Goal: Task Accomplishment & Management: Manage account settings

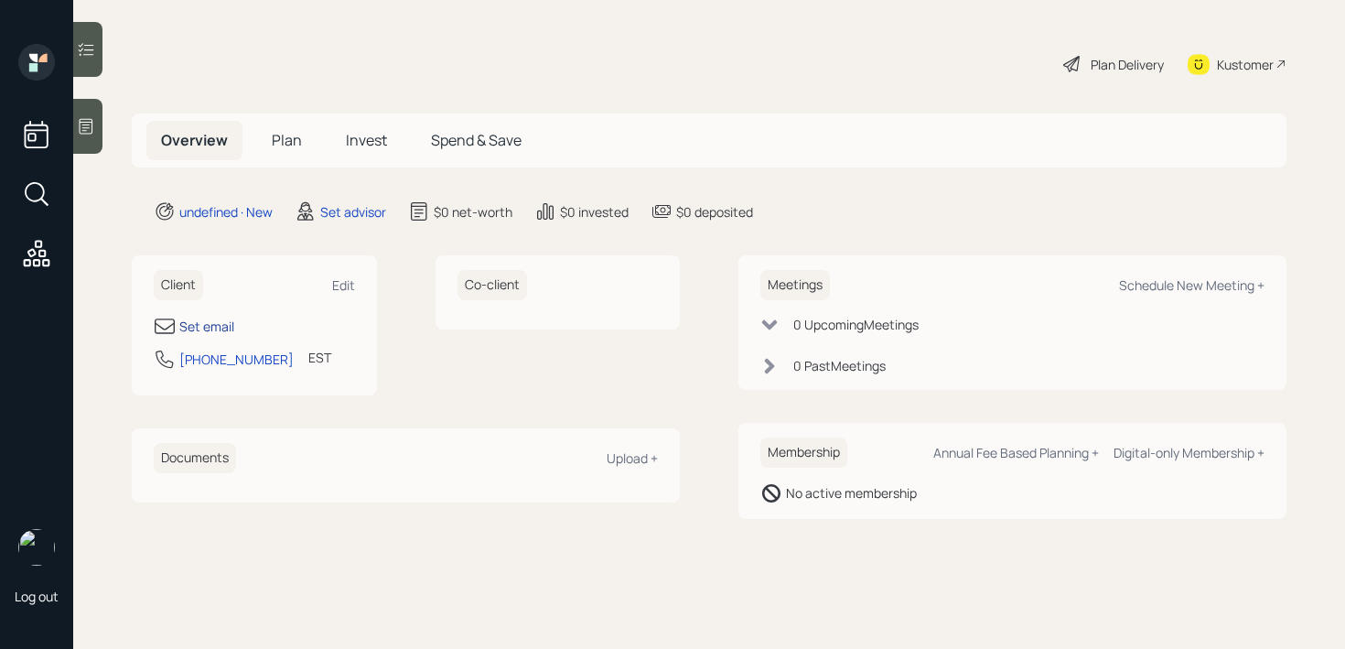
click at [199, 330] on div "Set email" at bounding box center [206, 326] width 55 height 19
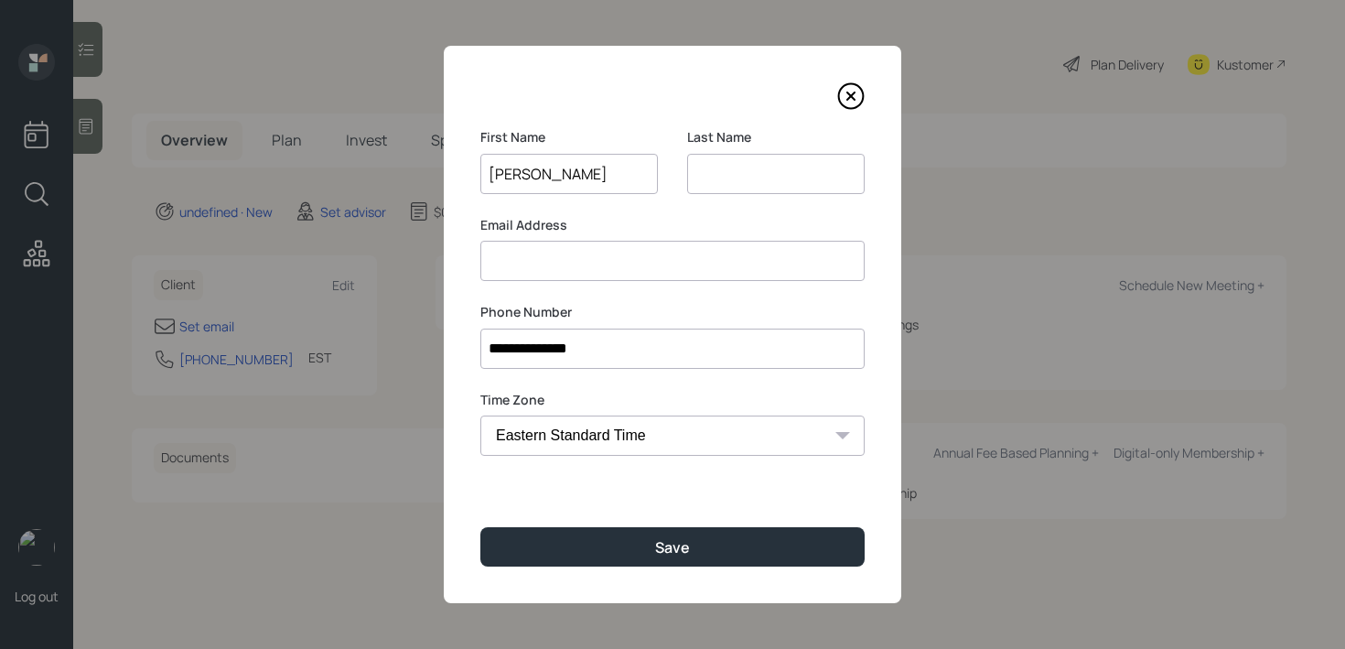
type input "[PERSON_NAME]"
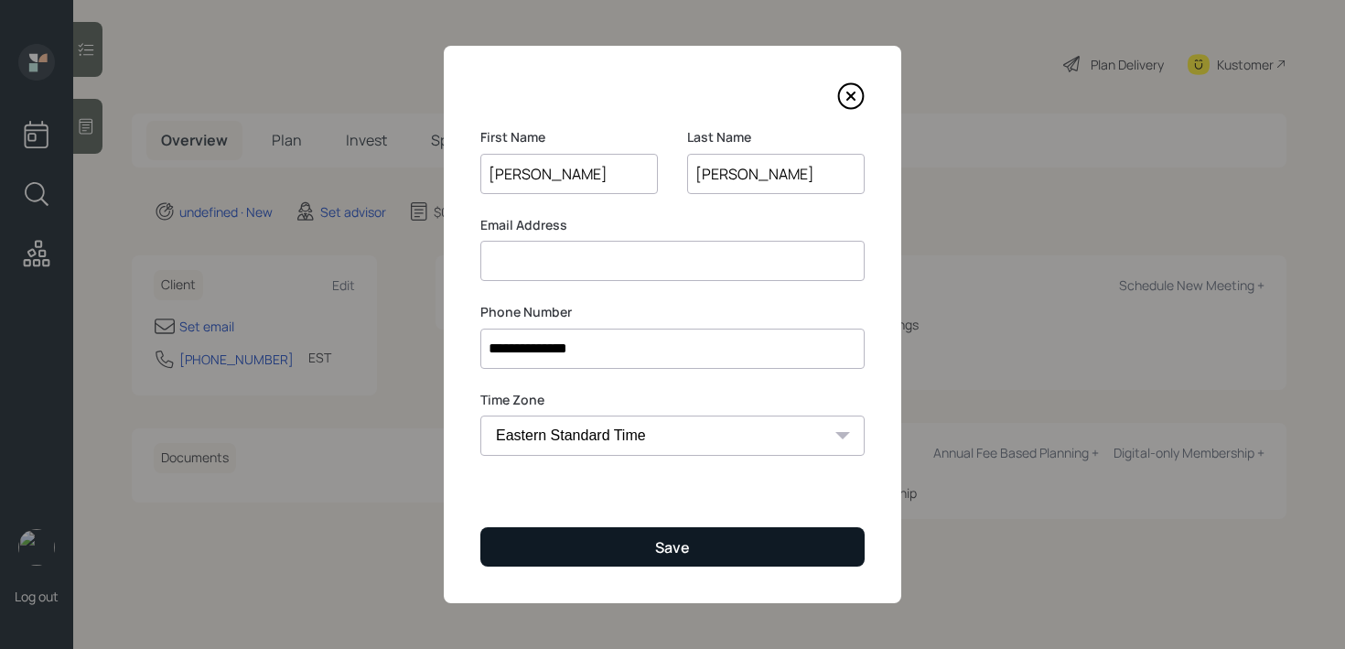
type input "[PERSON_NAME]"
click at [731, 530] on button "Save" at bounding box center [672, 546] width 384 height 39
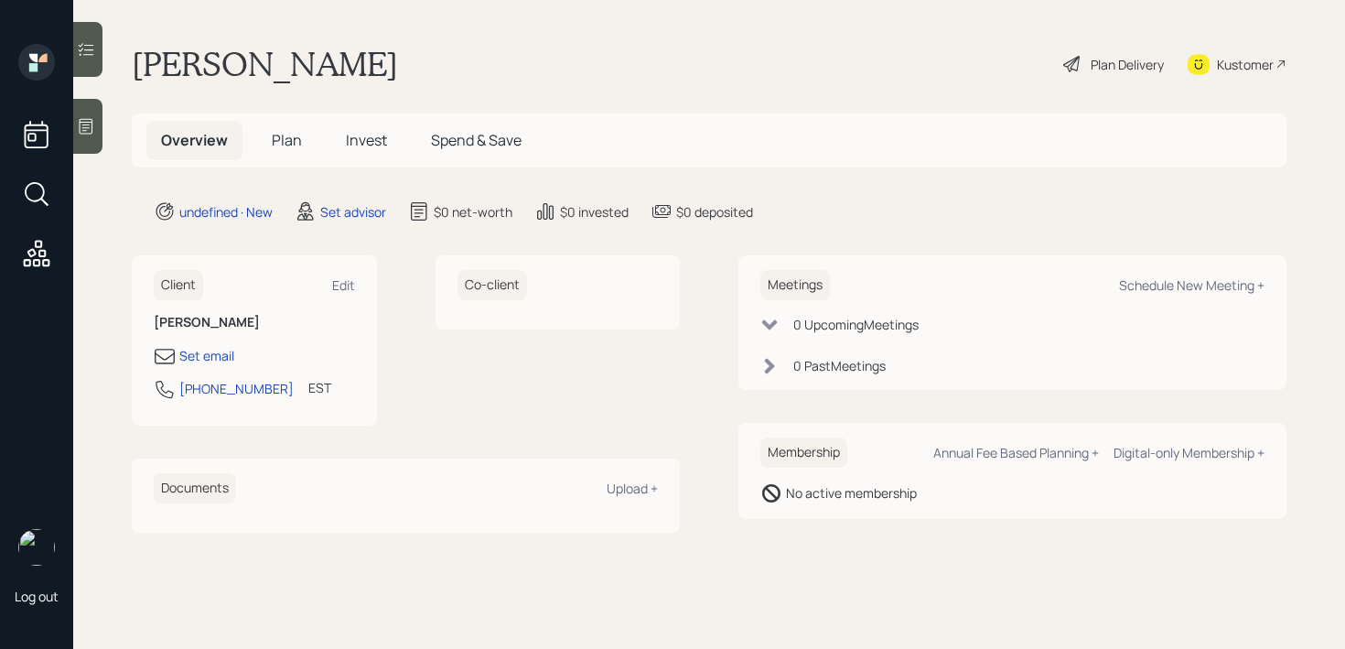
click at [92, 130] on icon at bounding box center [87, 127] width 14 height 16
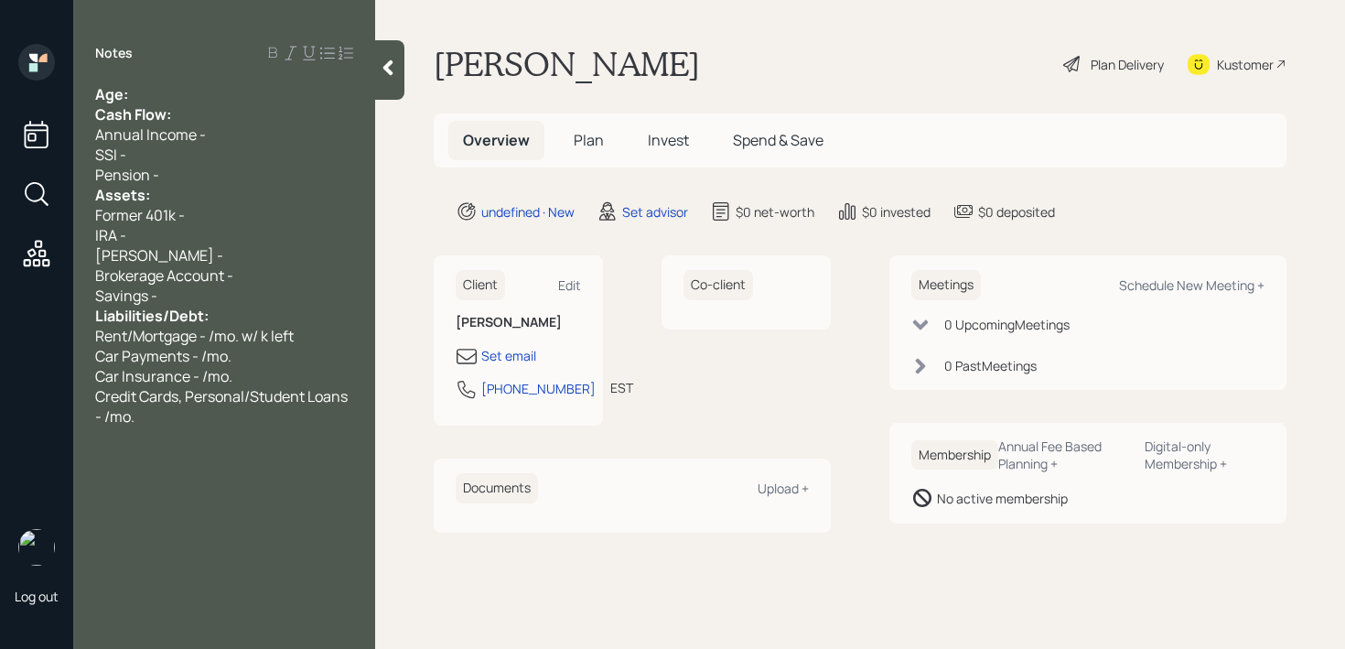
click at [150, 96] on div "Age:" at bounding box center [224, 94] width 258 height 20
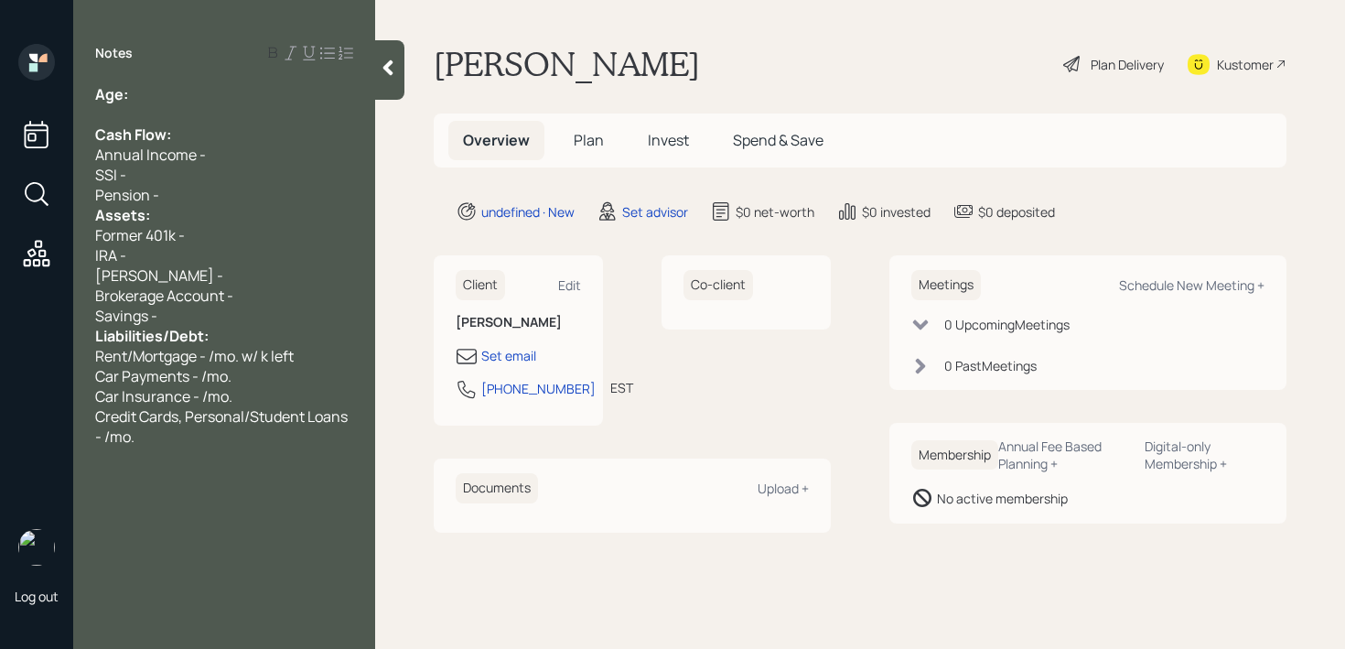
click at [171, 197] on div "Pension -" at bounding box center [224, 195] width 258 height 20
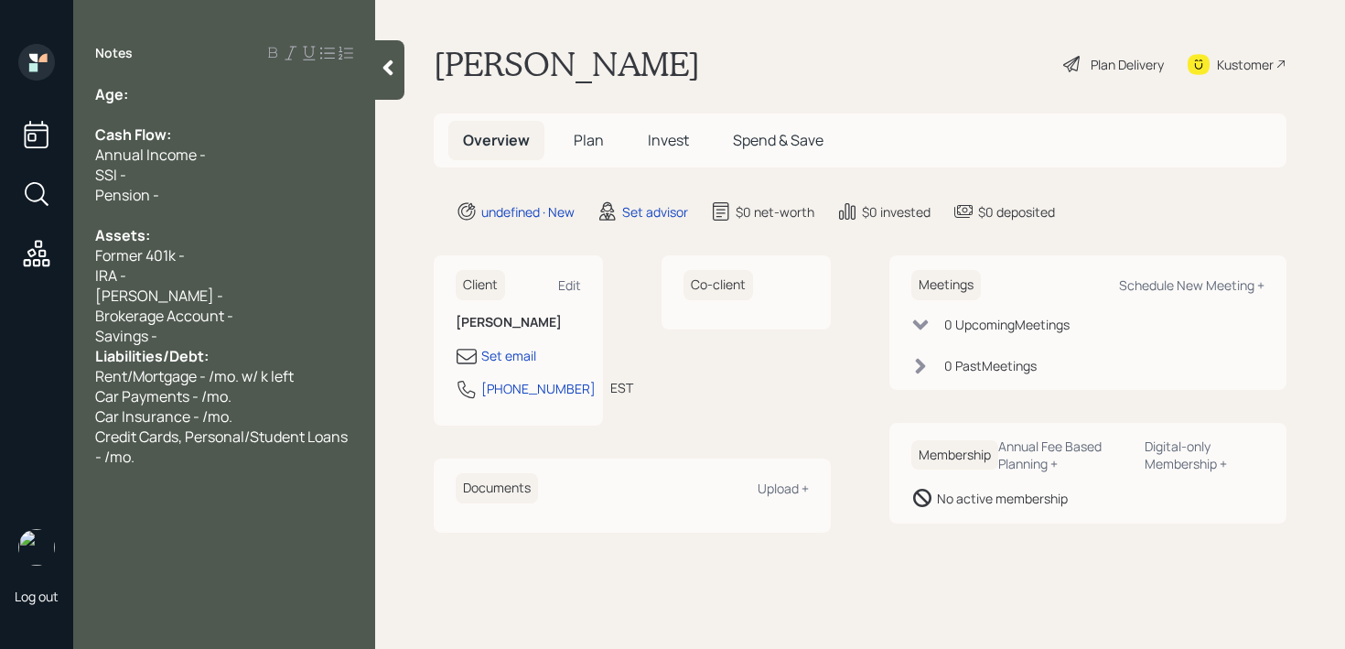
click at [205, 339] on div "Savings -" at bounding box center [224, 336] width 258 height 20
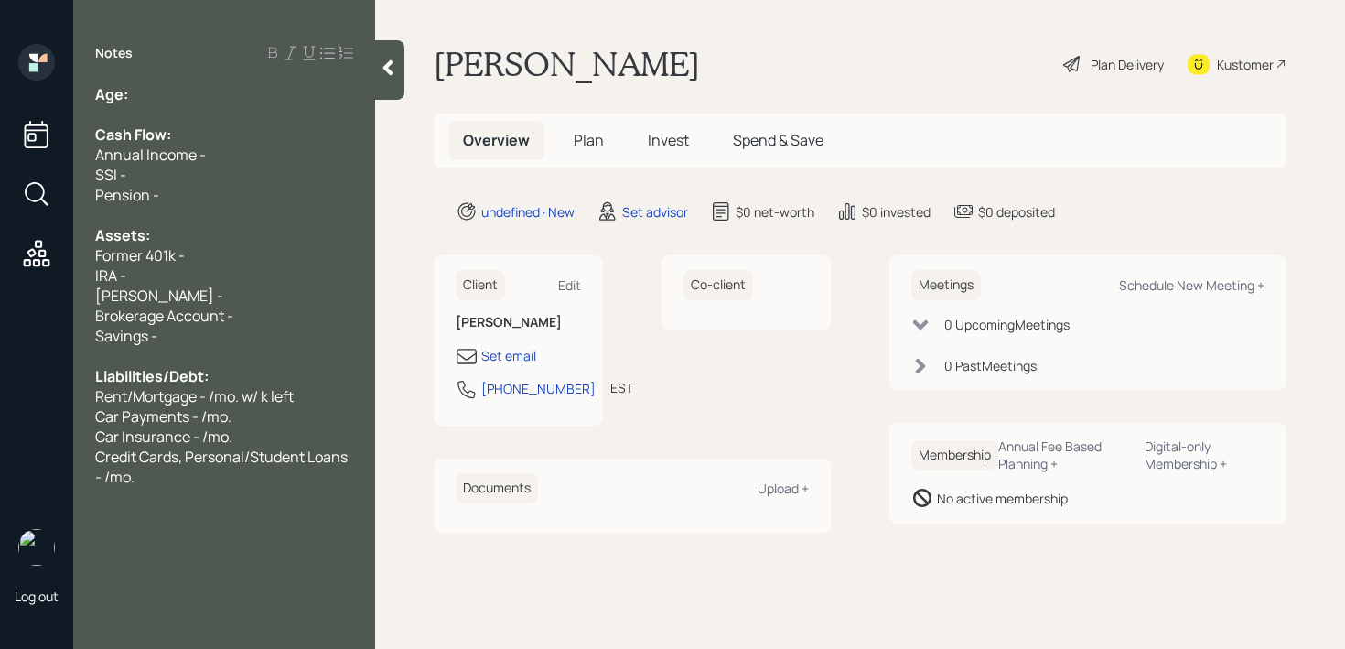
click at [192, 191] on div "Pension -" at bounding box center [224, 195] width 258 height 20
click at [215, 99] on div "Age:" at bounding box center [224, 94] width 258 height 20
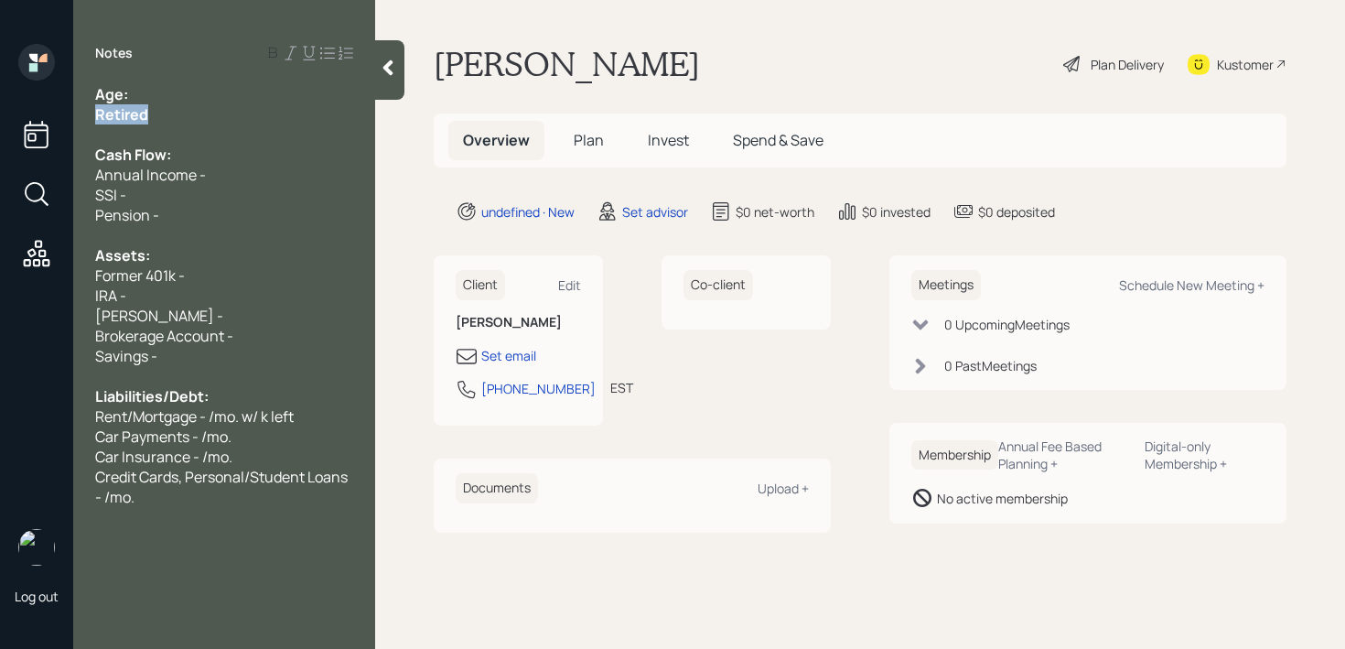
drag, startPoint x: 160, startPoint y: 117, endPoint x: 43, endPoint y: 117, distance: 117.1
click at [46, 117] on div "Log out Notes Age: Retired Cash Flow: Annual Income - SSI - Pension - Assets: F…" at bounding box center [672, 324] width 1345 height 649
click at [243, 165] on div "Annual Income -" at bounding box center [224, 175] width 258 height 20
click at [238, 306] on div "[PERSON_NAME] -" at bounding box center [224, 316] width 258 height 20
click at [237, 321] on div "[PERSON_NAME] -" at bounding box center [224, 316] width 258 height 20
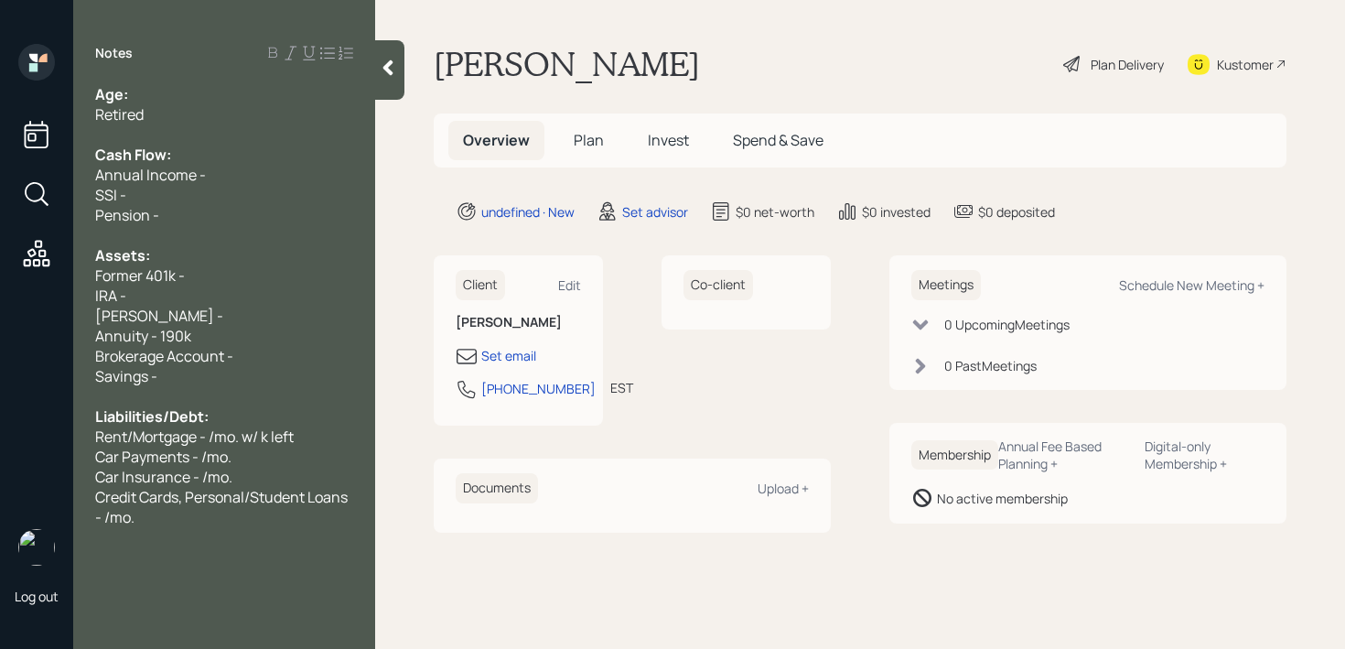
click at [216, 210] on div "Pension -" at bounding box center [224, 215] width 258 height 20
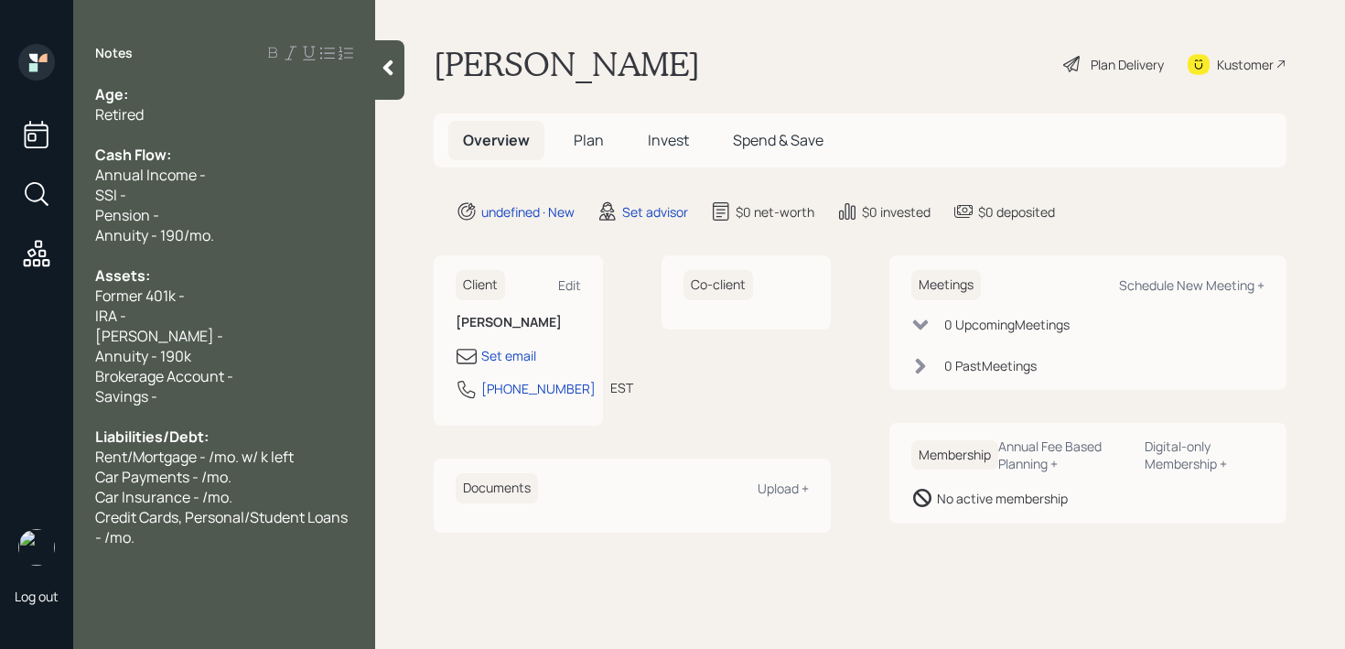
click at [191, 322] on div "IRA -" at bounding box center [224, 316] width 258 height 20
click at [201, 355] on div "Annuity - 190k" at bounding box center [224, 356] width 258 height 20
click at [270, 362] on div "Annuity - 190k" at bounding box center [224, 356] width 258 height 20
click at [270, 373] on div "Brokerage Account -" at bounding box center [224, 376] width 258 height 20
click at [265, 375] on span "LPL Brokerage Account - k" at bounding box center [182, 376] width 174 height 20
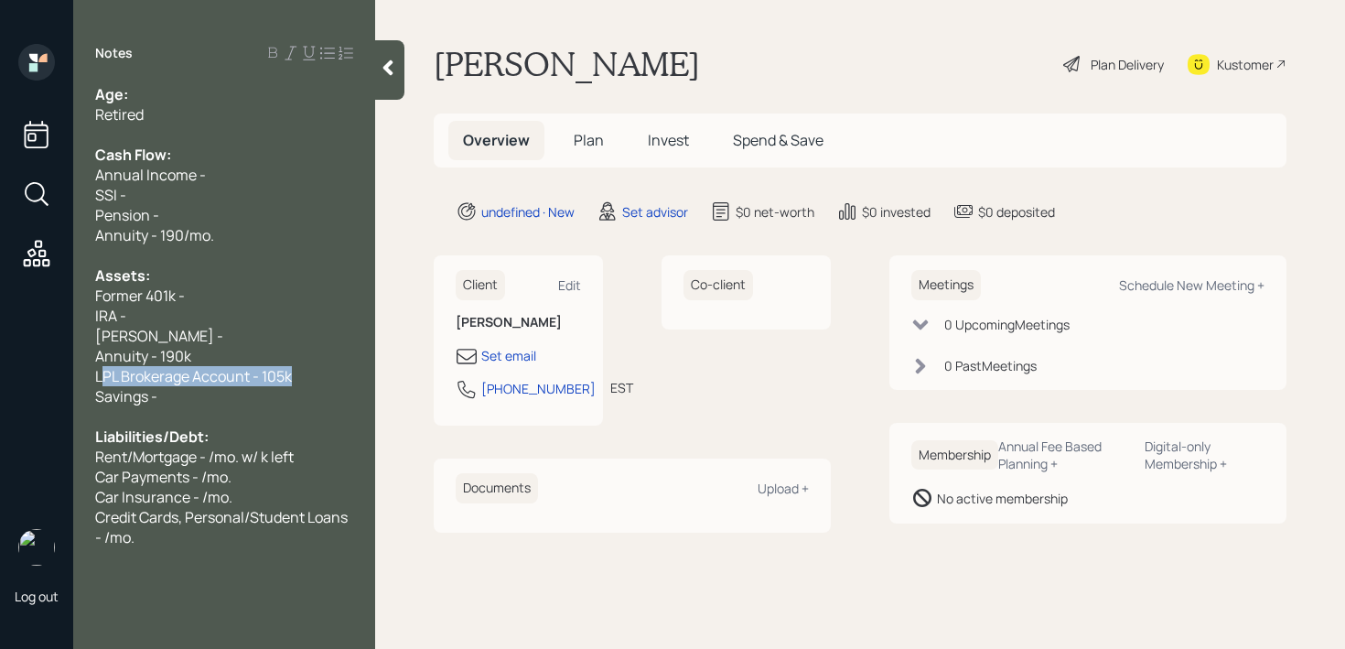
drag, startPoint x: 314, startPoint y: 377, endPoint x: 27, endPoint y: 377, distance: 287.3
click at [27, 377] on div "Log out Notes Age: Retired Cash Flow: Annual Income - SSI - Pension - Annuity -…" at bounding box center [672, 324] width 1345 height 649
copy span "LPL Brokerage Account - 105k"
click at [325, 376] on div "LPL Brokerage Account - 105k" at bounding box center [224, 376] width 258 height 20
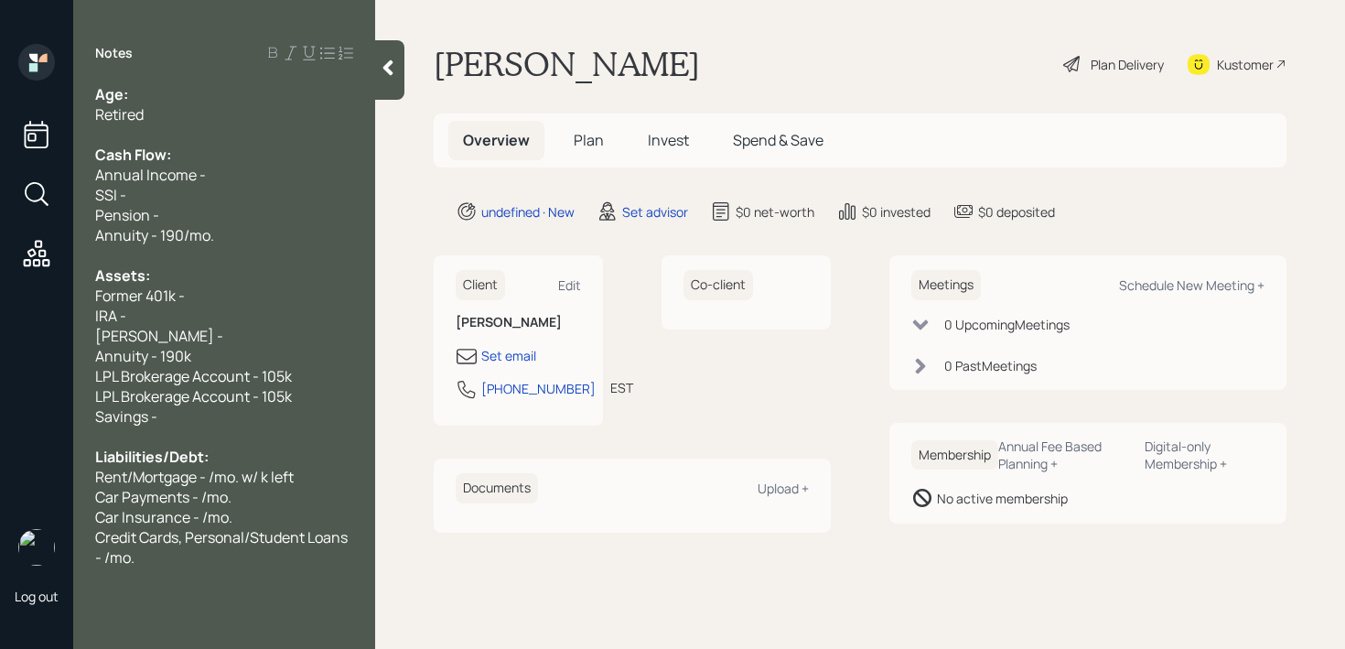
click at [282, 402] on span "LPL Brokerage Account - 105k" at bounding box center [193, 396] width 197 height 20
click at [255, 395] on span "LPL Brokerage Account - 45k" at bounding box center [190, 396] width 190 height 20
drag, startPoint x: 252, startPoint y: 375, endPoint x: 128, endPoint y: 375, distance: 123.5
click at [128, 375] on span "LPL Brokerage Account - 105k" at bounding box center [193, 376] width 197 height 20
drag, startPoint x: 283, startPoint y: 403, endPoint x: 262, endPoint y: 403, distance: 21.0
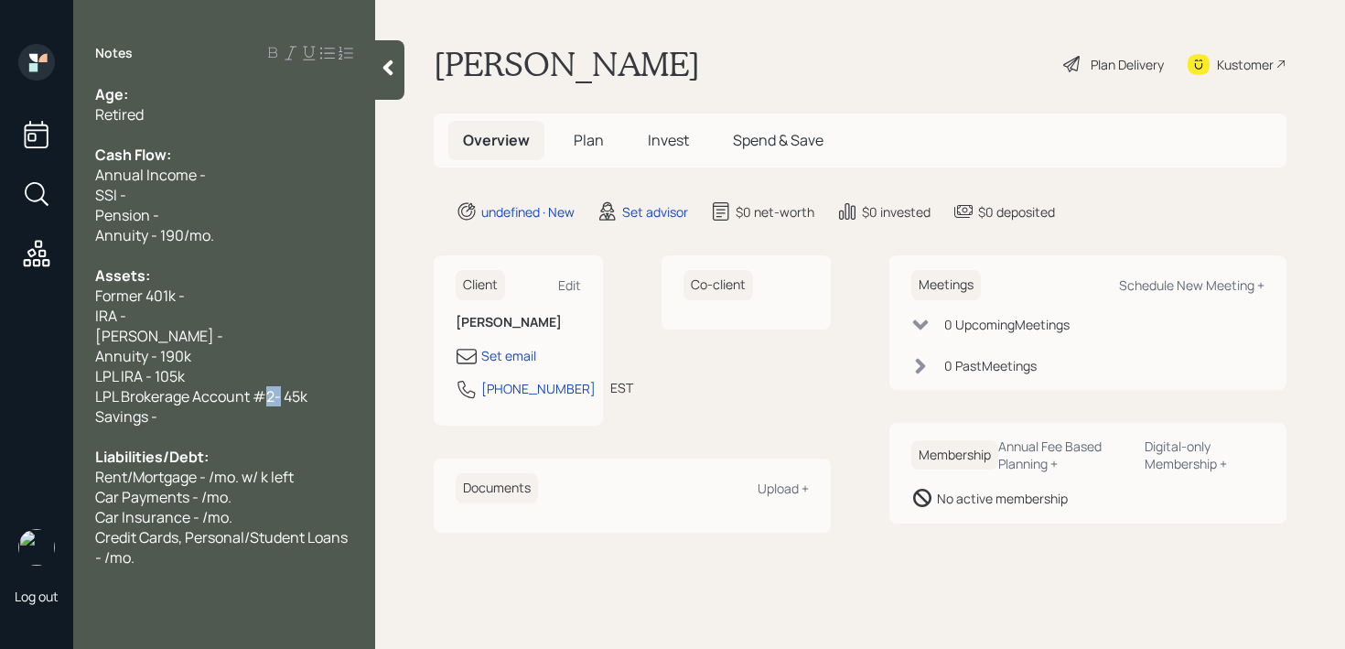
click at [262, 403] on span "LPL Brokerage Account #2- 45k" at bounding box center [201, 396] width 212 height 20
drag, startPoint x: 212, startPoint y: 364, endPoint x: 7, endPoint y: 364, distance: 204.9
click at [7, 364] on div "Log out Notes Age: Retired Cash Flow: Annual Income - SSI - Pension - Annuity -…" at bounding box center [672, 324] width 1345 height 649
click at [207, 329] on div "[PERSON_NAME] -" at bounding box center [224, 336] width 258 height 20
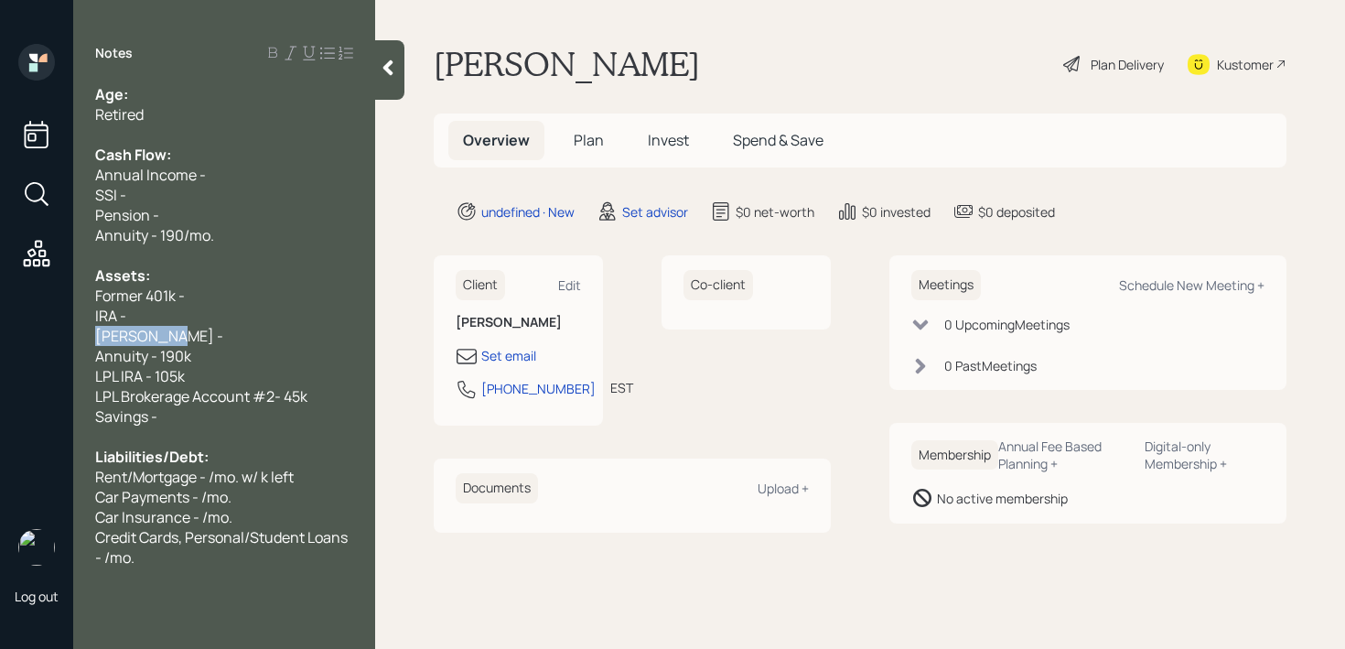
drag, startPoint x: 207, startPoint y: 329, endPoint x: 0, endPoint y: 330, distance: 206.8
click at [0, 329] on div "Log out Notes Age: Retired Cash Flow: Annual Income - SSI - Pension - Annuity -…" at bounding box center [672, 324] width 1345 height 649
click at [177, 330] on div "[PERSON_NAME] -" at bounding box center [224, 336] width 258 height 20
drag, startPoint x: 182, startPoint y: 330, endPoint x: 61, endPoint y: 292, distance: 126.7
click at [61, 292] on div "Log out Notes Age: Retired Cash Flow: Annual Income - SSI - Pension - Annuity -…" at bounding box center [672, 324] width 1345 height 649
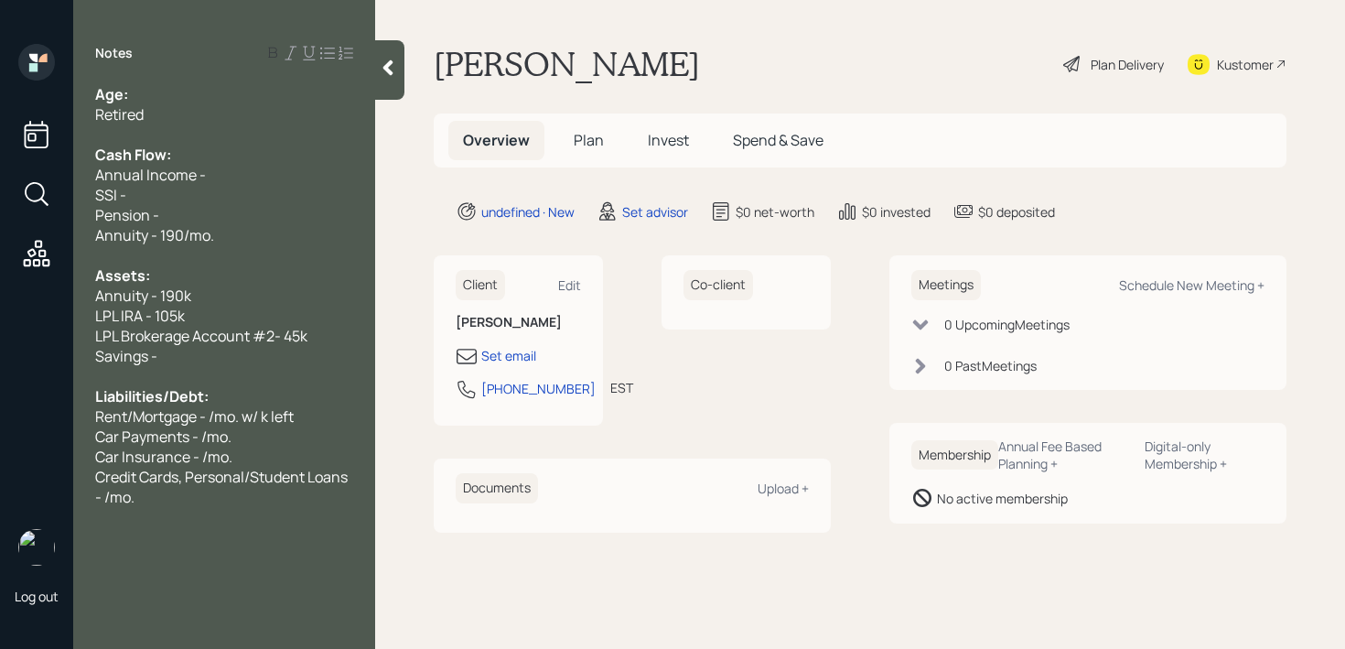
click at [201, 355] on div "Savings -" at bounding box center [224, 356] width 258 height 20
click at [181, 237] on span "Annuity - 190/mo." at bounding box center [154, 235] width 119 height 20
click at [210, 109] on div "Retired" at bounding box center [224, 114] width 258 height 20
click at [210, 100] on div "Age:" at bounding box center [224, 94] width 258 height 20
drag, startPoint x: 166, startPoint y: 88, endPoint x: 134, endPoint y: 88, distance: 32.0
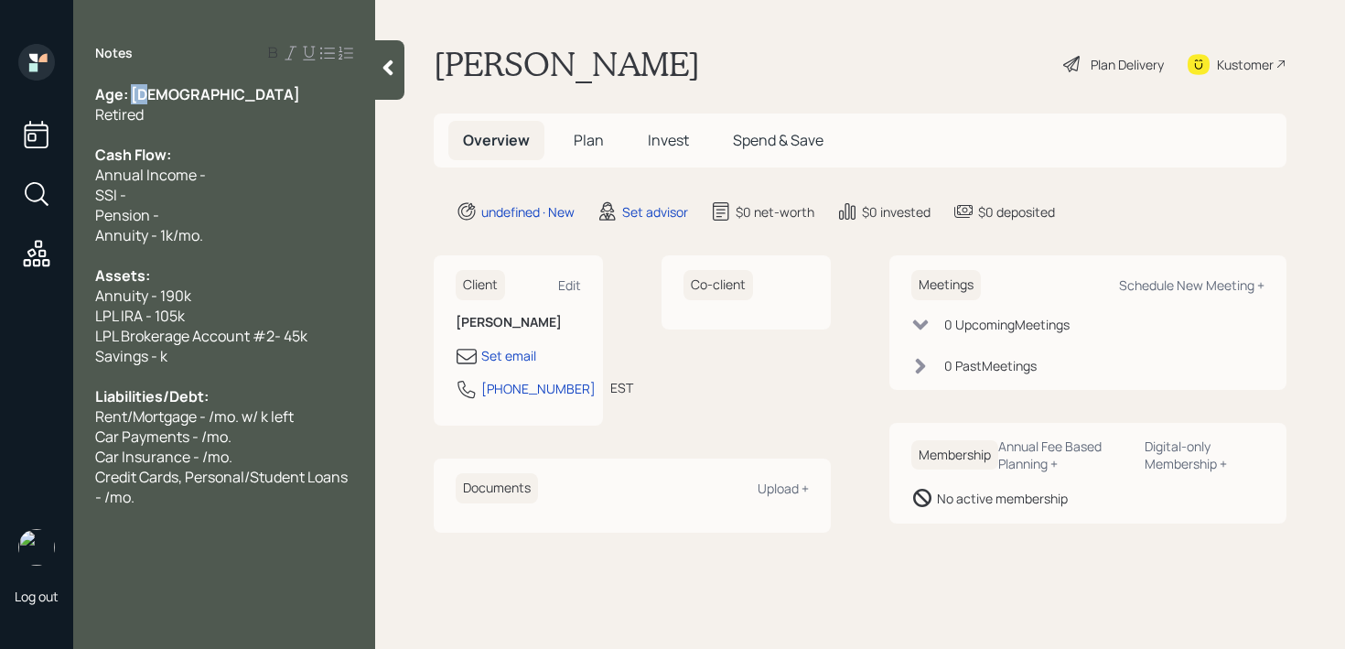
click at [134, 88] on div "Age: [DEMOGRAPHIC_DATA]" at bounding box center [224, 94] width 258 height 20
click at [192, 136] on div at bounding box center [224, 134] width 258 height 20
drag, startPoint x: 211, startPoint y: 177, endPoint x: 100, endPoint y: 174, distance: 111.7
click at [145, 177] on div "Annual Income -" at bounding box center [224, 175] width 258 height 20
click at [168, 198] on div "SSI -" at bounding box center [224, 195] width 258 height 20
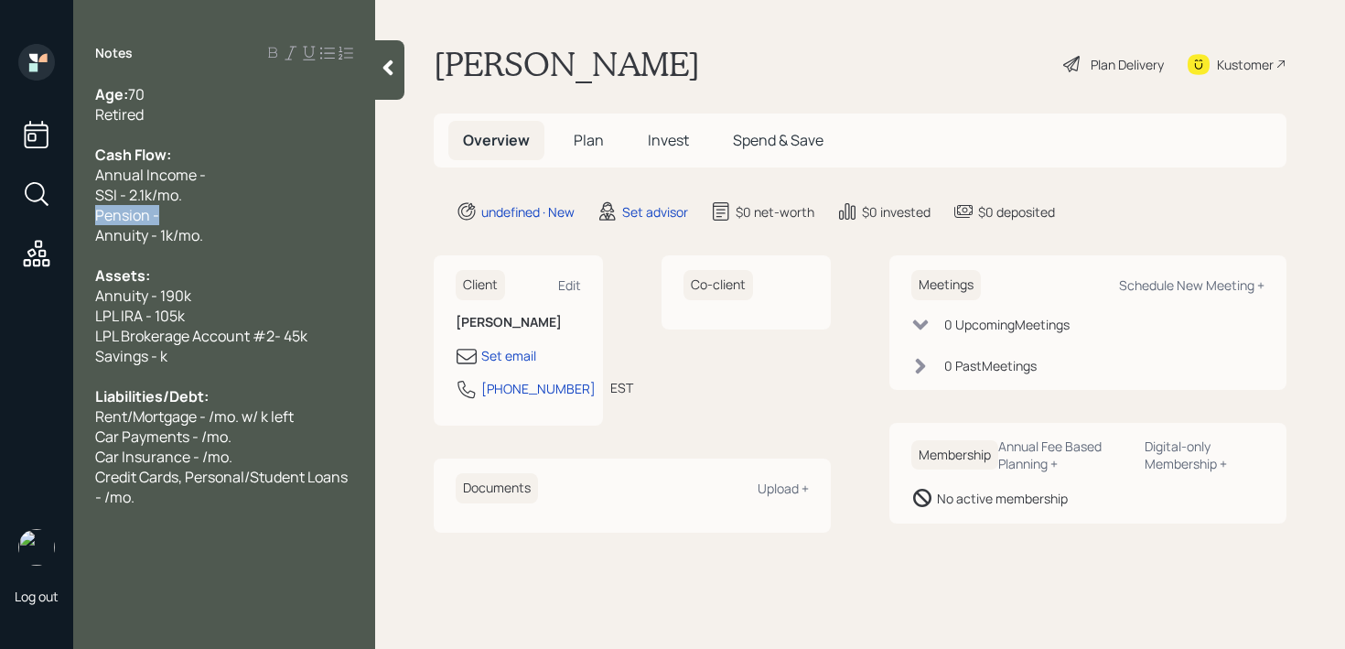
drag, startPoint x: 217, startPoint y: 220, endPoint x: 0, endPoint y: 212, distance: 217.0
click at [0, 219] on div "Log out Notes Age: [DEMOGRAPHIC_DATA] Retired Cash Flow: Annual Income - SSI - …" at bounding box center [672, 324] width 1345 height 649
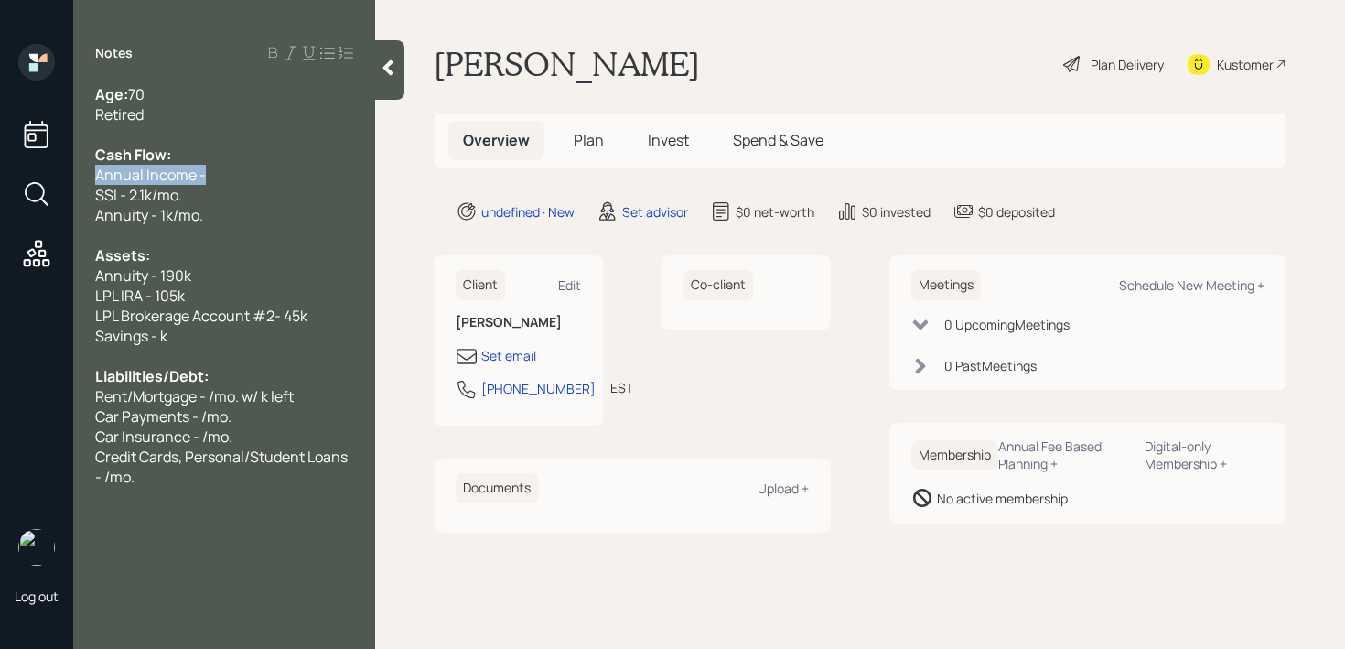
drag, startPoint x: 224, startPoint y: 170, endPoint x: 0, endPoint y: 170, distance: 224.2
click at [0, 170] on div "Log out Notes Age: [DEMOGRAPHIC_DATA] Retired Cash Flow: Annual Income - SSI - …" at bounding box center [672, 324] width 1345 height 649
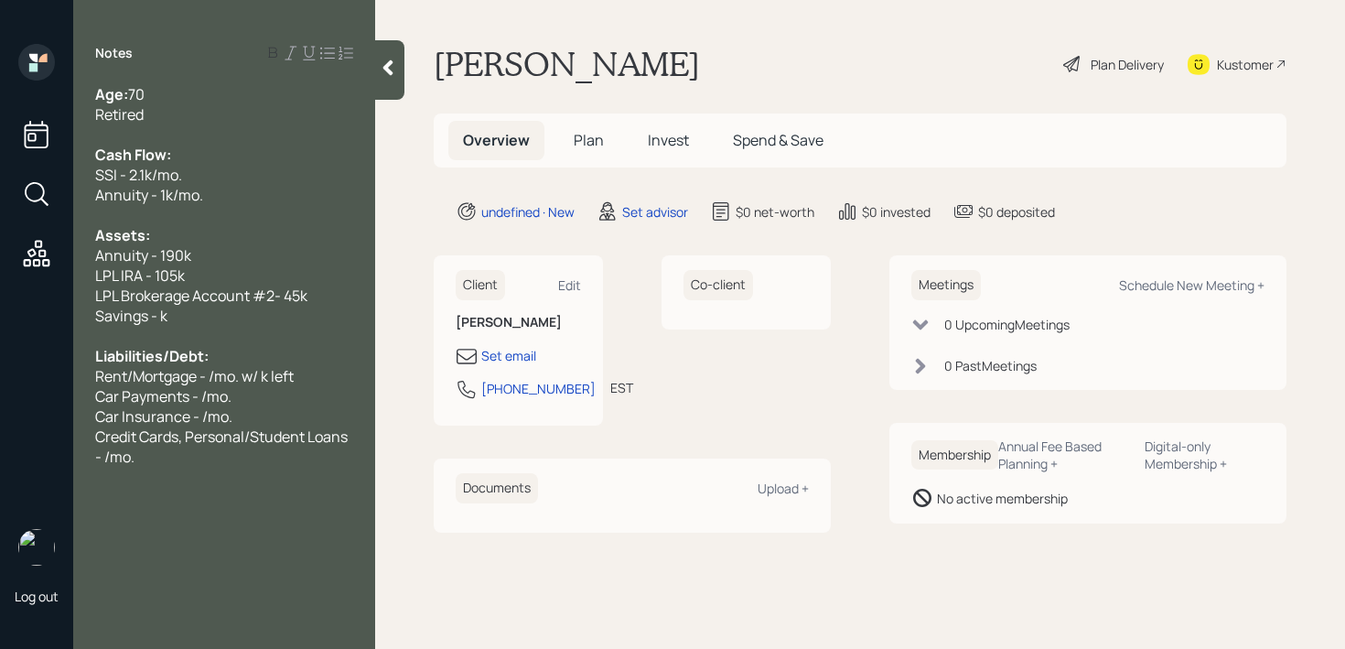
click at [185, 295] on span "LPL Brokerage Account #2- 45k" at bounding box center [201, 295] width 212 height 20
click at [215, 306] on div "Savings - k" at bounding box center [224, 316] width 258 height 20
click at [215, 307] on div "Savings - 2k" at bounding box center [224, 316] width 258 height 20
drag, startPoint x: 226, startPoint y: 310, endPoint x: 61, endPoint y: 319, distance: 164.9
click at [61, 319] on div "Log out Notes Age: [DEMOGRAPHIC_DATA] Retired Cash Flow: SSI - 2.1k/mo. Annuity…" at bounding box center [672, 324] width 1345 height 649
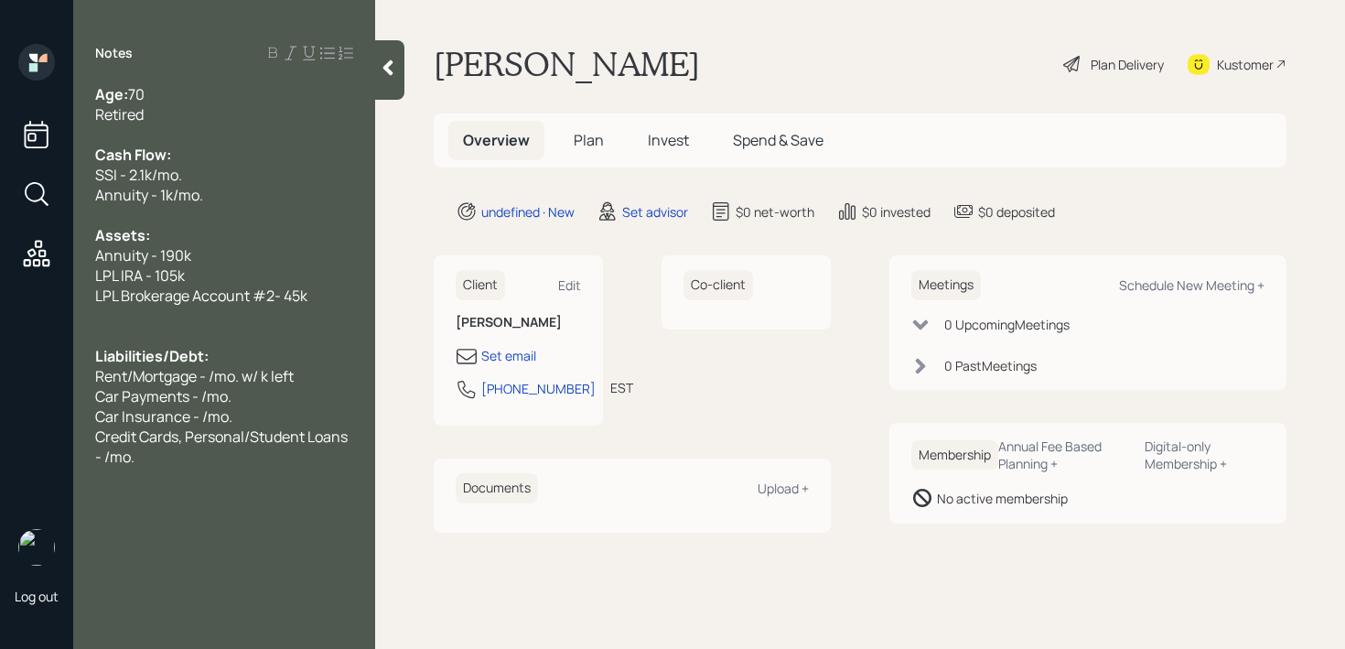
click at [202, 400] on span "Car Payments - /mo." at bounding box center [163, 396] width 136 height 20
click at [219, 325] on div at bounding box center [224, 316] width 258 height 20
click at [222, 134] on div at bounding box center [224, 134] width 258 height 20
click at [197, 124] on div at bounding box center [224, 134] width 258 height 20
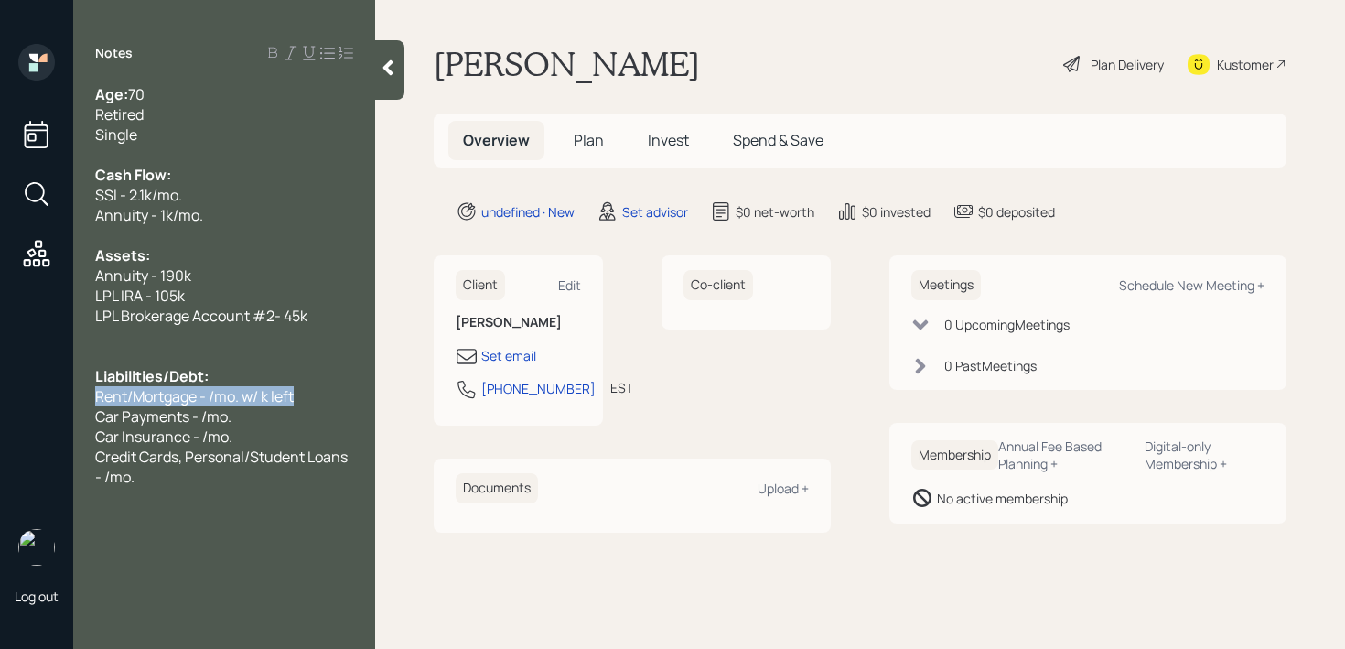
drag, startPoint x: 305, startPoint y: 398, endPoint x: 0, endPoint y: 398, distance: 304.7
click at [0, 398] on div "Log out Notes Age: [DEMOGRAPHIC_DATA] Retired Single Cash Flow: SSI - 2.1k/mo. …" at bounding box center [672, 324] width 1345 height 649
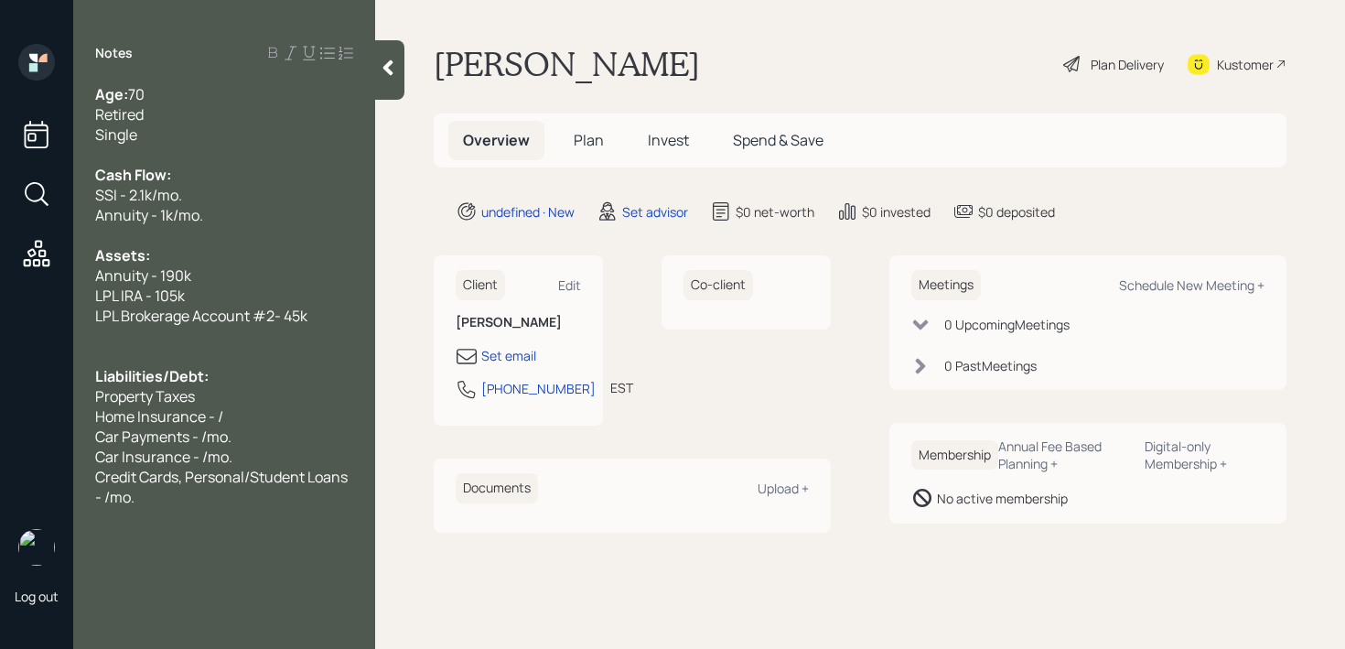
click at [215, 399] on div "Property Taxes" at bounding box center [224, 396] width 258 height 20
click at [216, 414] on span "Home Insurance - /" at bounding box center [159, 416] width 128 height 20
click at [164, 484] on span "Credit Cards, Personal/Student Loans - /mo." at bounding box center [222, 487] width 255 height 40
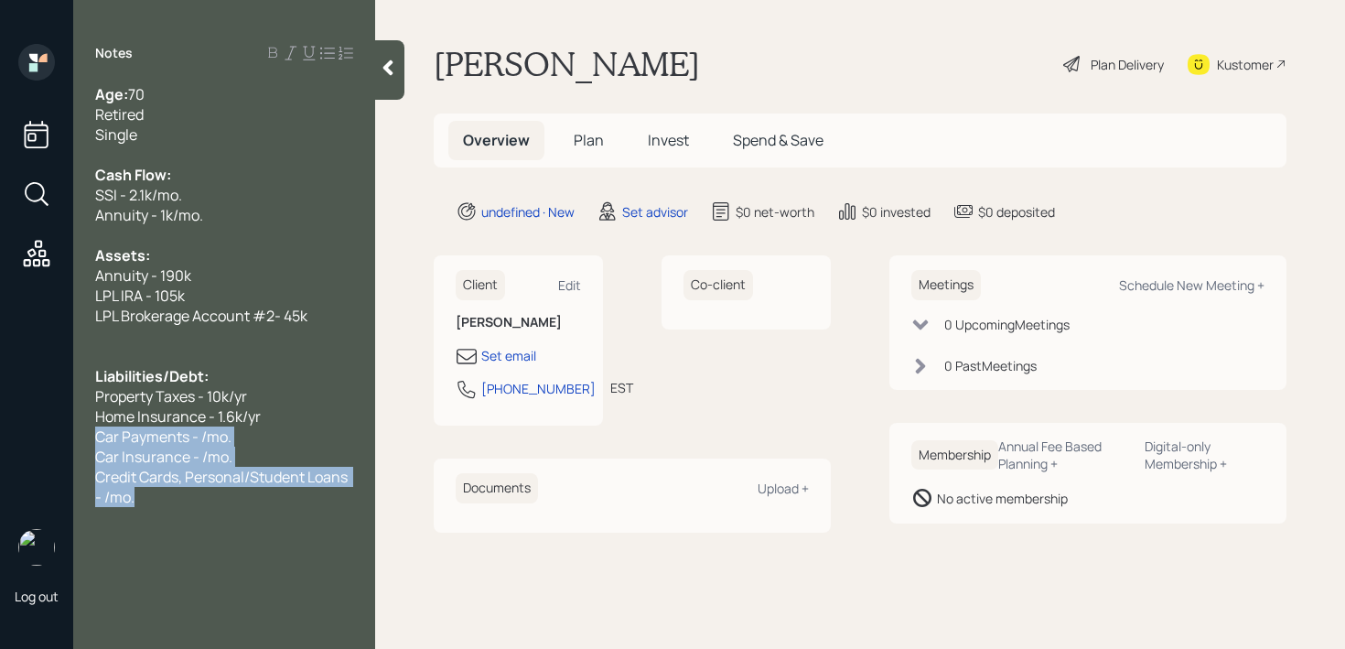
drag, startPoint x: 147, startPoint y: 499, endPoint x: 81, endPoint y: 436, distance: 91.3
click at [81, 436] on div "Age: [DEMOGRAPHIC_DATA] Retired Single Cash Flow: SSI - 2.1k/mo. Annuity - 1k/m…" at bounding box center [224, 295] width 302 height 423
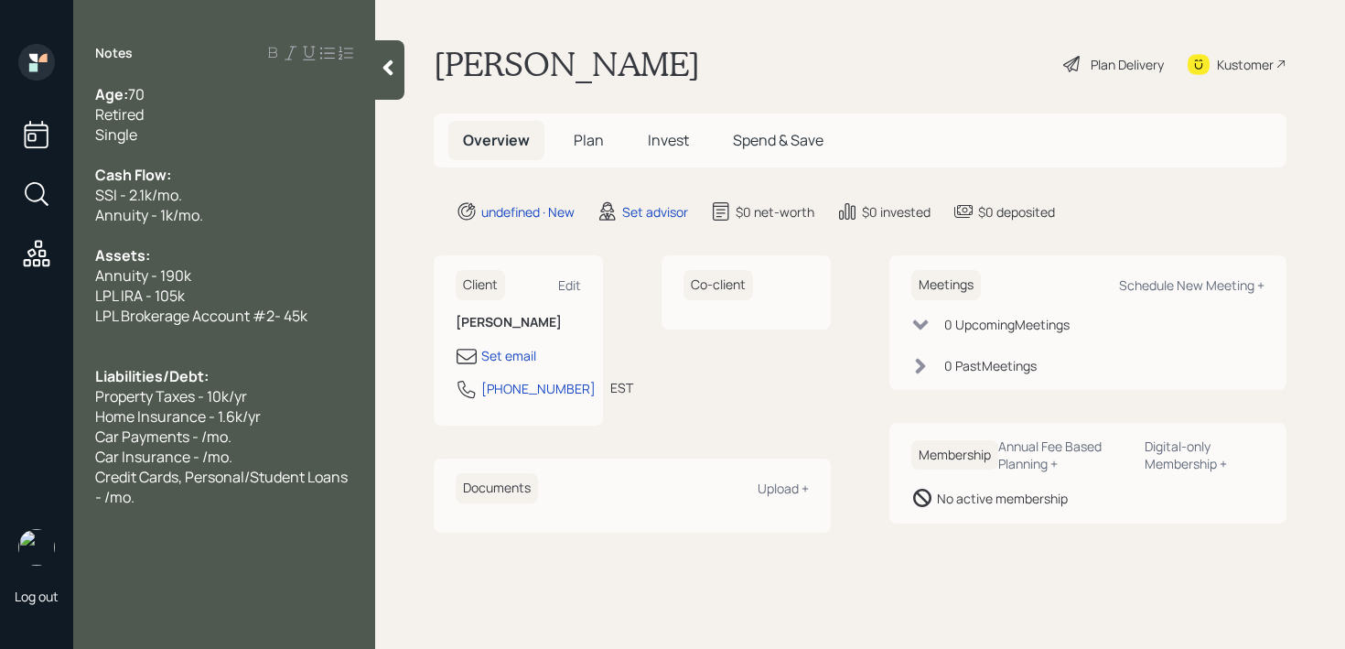
click at [124, 452] on span "Car Insurance - /mo." at bounding box center [163, 456] width 137 height 20
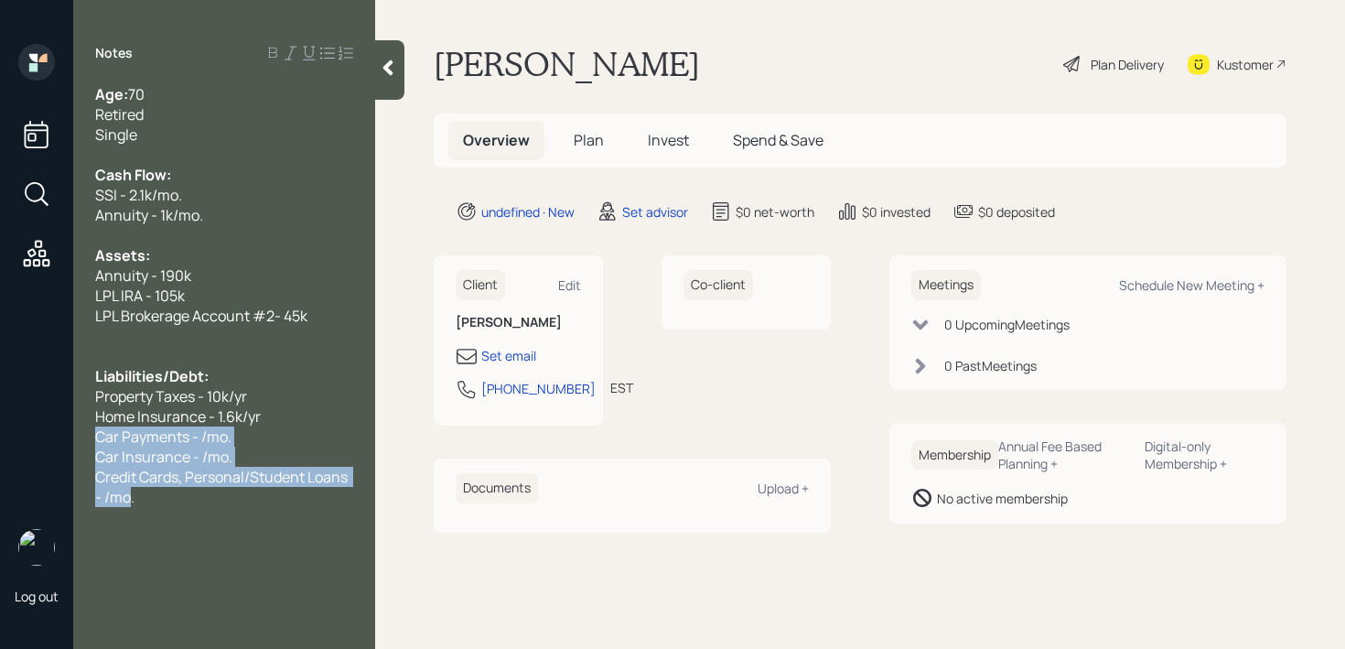
drag, startPoint x: 131, startPoint y: 493, endPoint x: 83, endPoint y: 437, distance: 73.3
click at [83, 437] on div "Age: [DEMOGRAPHIC_DATA] Retired Single Cash Flow: SSI - 2.1k/mo. Annuity - 1k/m…" at bounding box center [224, 295] width 302 height 423
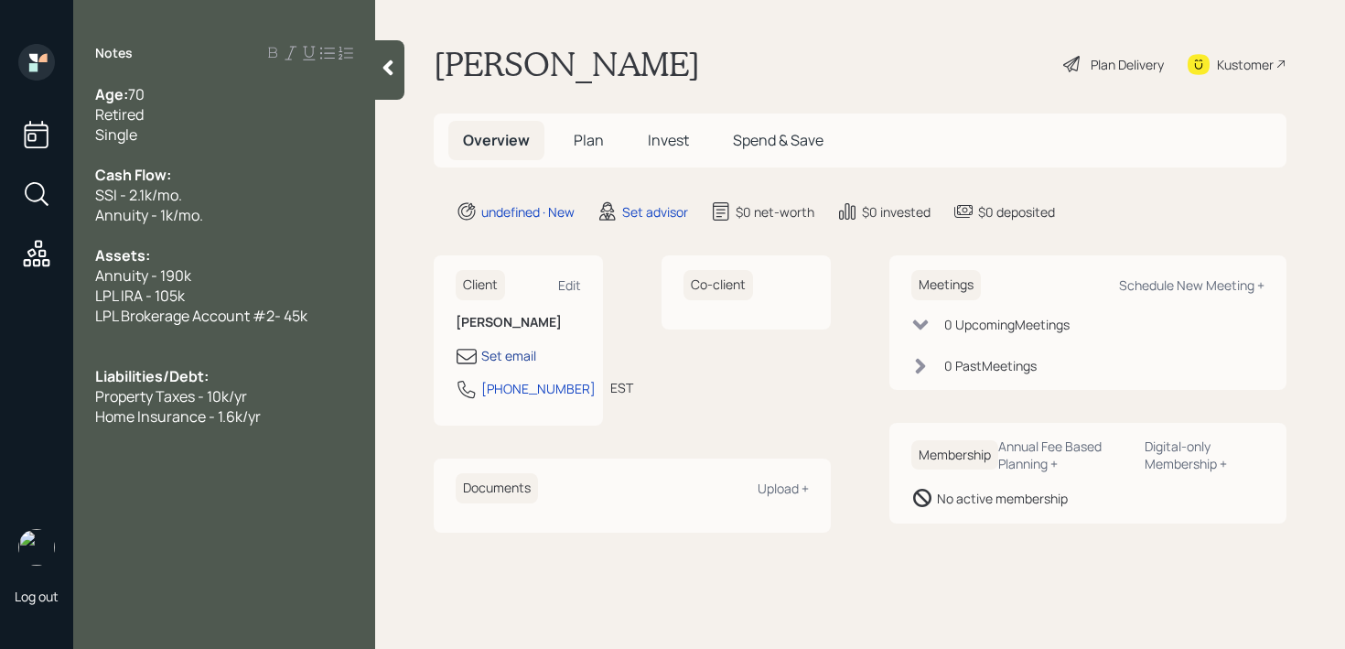
click at [509, 354] on div "Set email" at bounding box center [508, 355] width 55 height 19
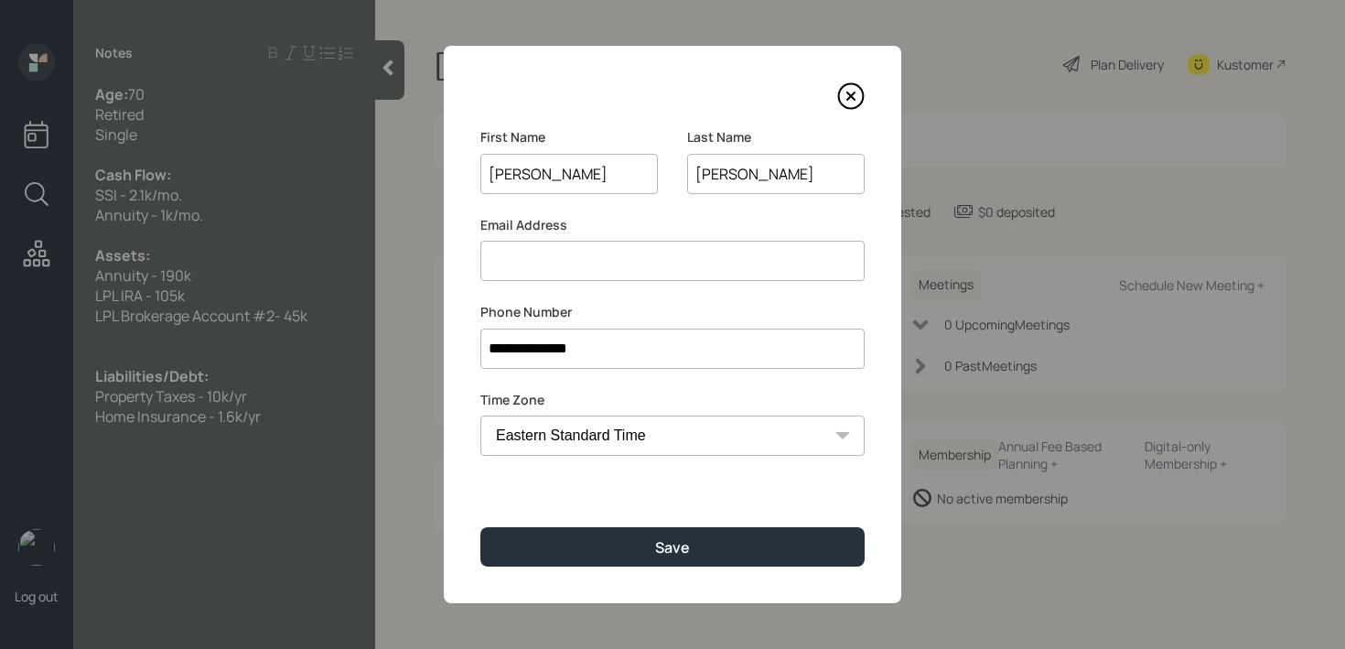
click at [597, 275] on input at bounding box center [672, 261] width 384 height 40
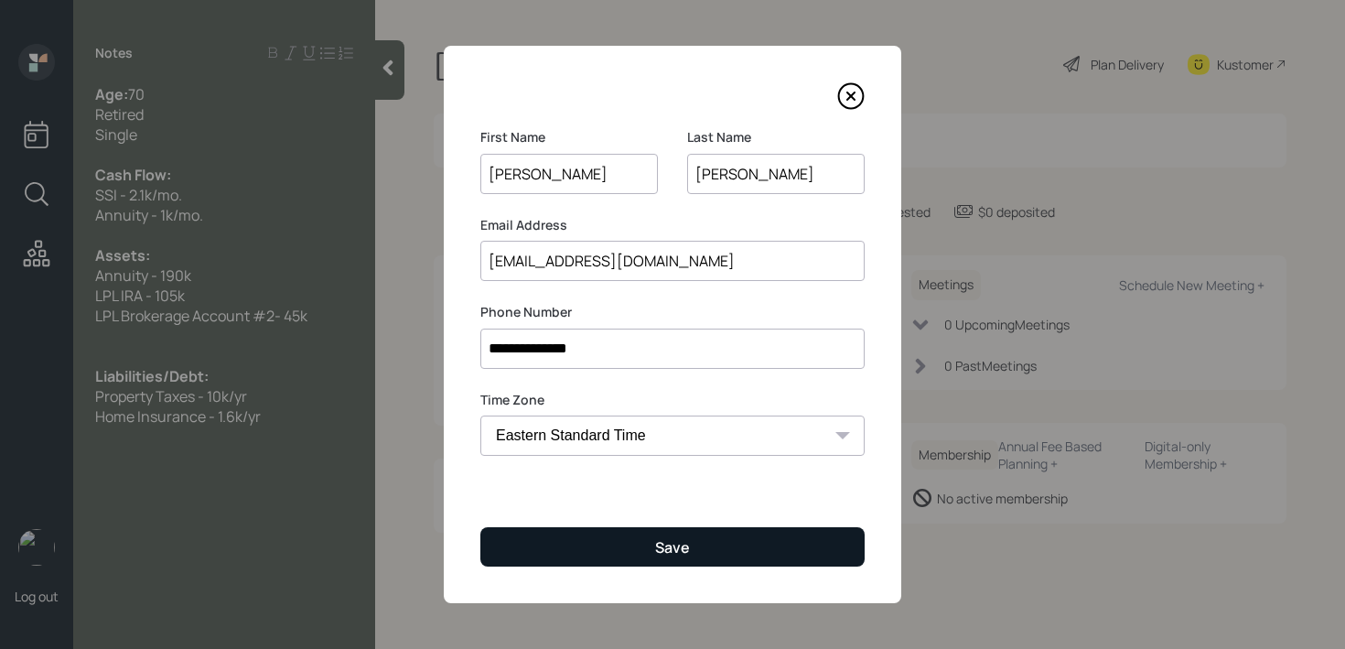
type input "[EMAIL_ADDRESS][DOMAIN_NAME]"
click at [802, 551] on button "Save" at bounding box center [672, 546] width 384 height 39
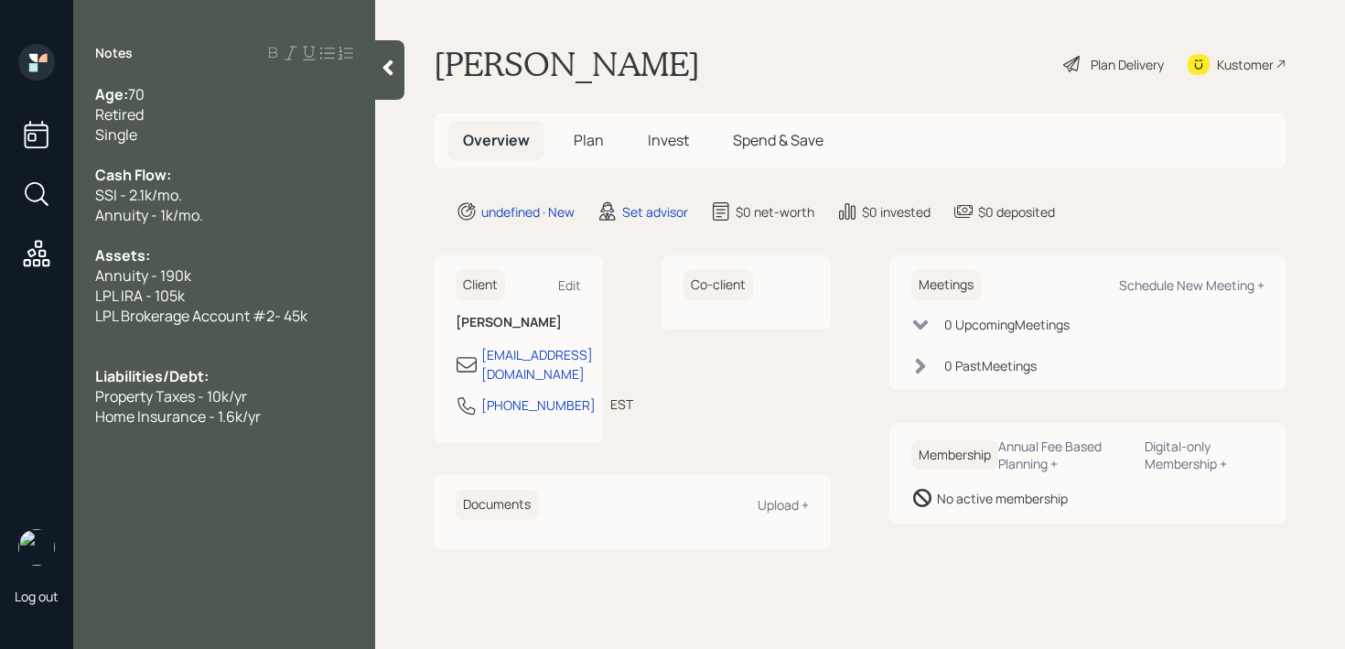
click at [272, 386] on div "Property Taxes - 10k/yr" at bounding box center [224, 396] width 258 height 20
click at [273, 428] on div at bounding box center [224, 436] width 258 height 20
click at [1195, 280] on div "Schedule New Meeting +" at bounding box center [1191, 284] width 145 height 17
select select "round-[PERSON_NAME]"
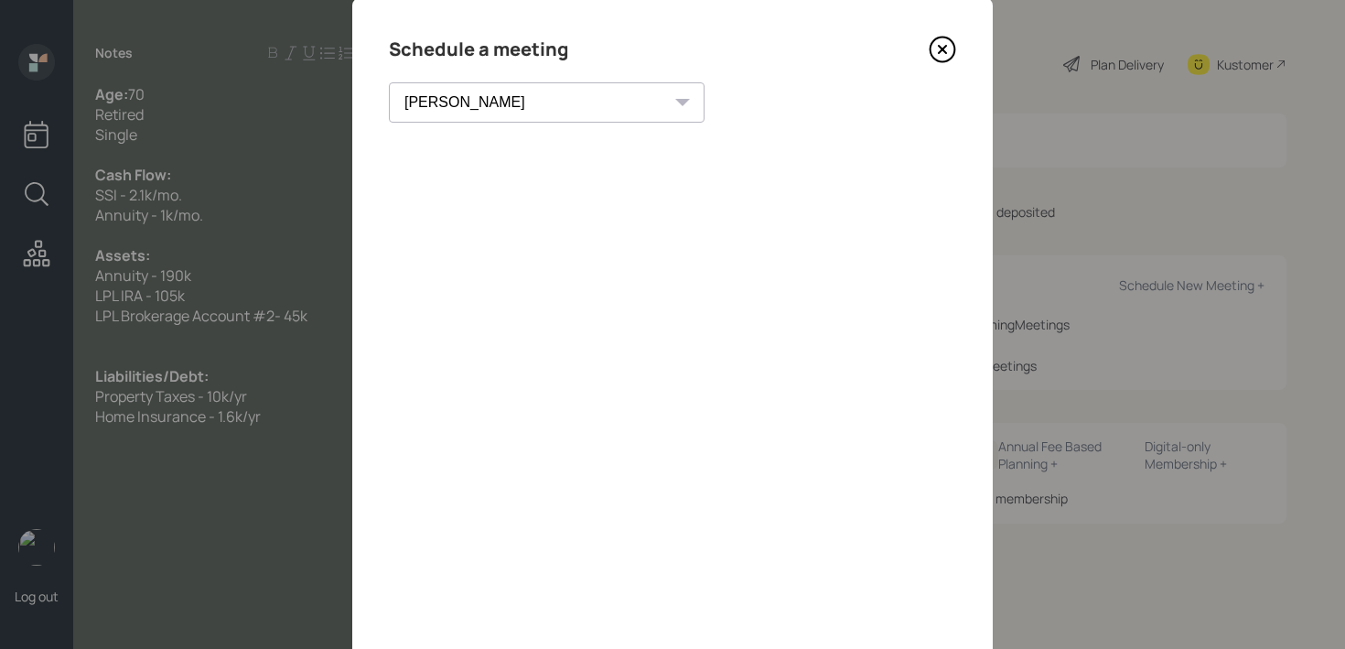
scroll to position [13, 0]
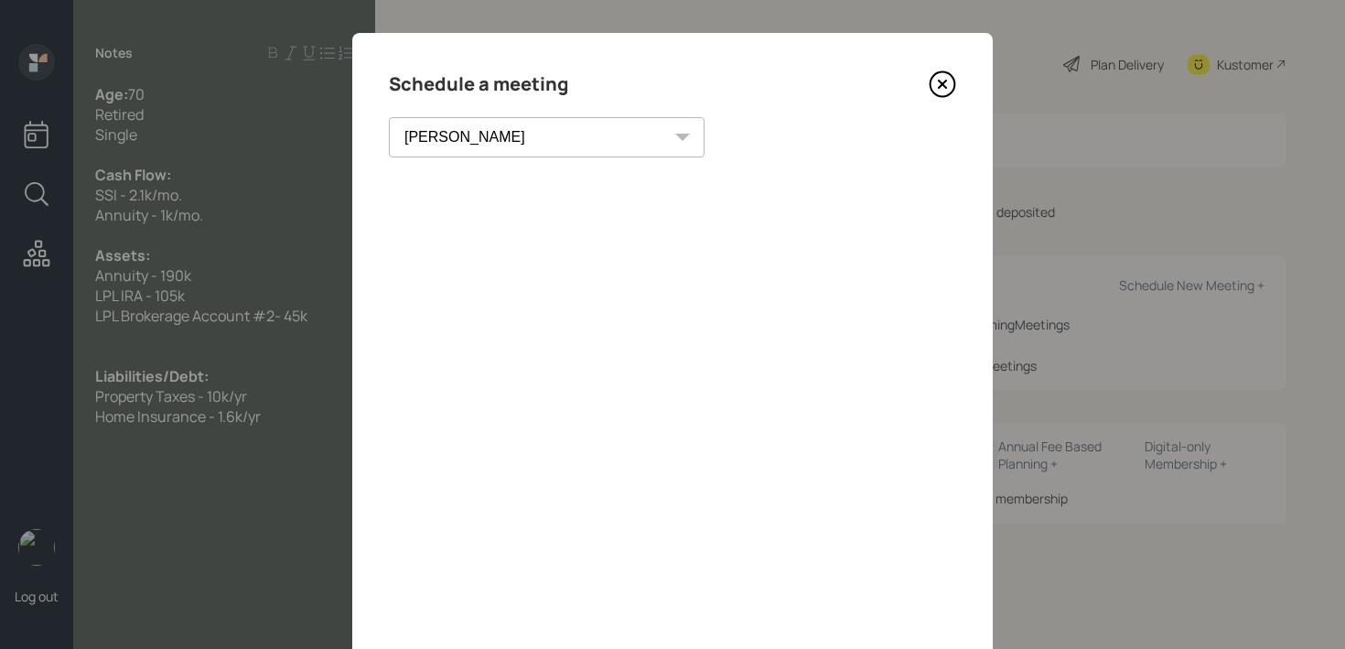
click at [943, 88] on icon at bounding box center [942, 83] width 27 height 27
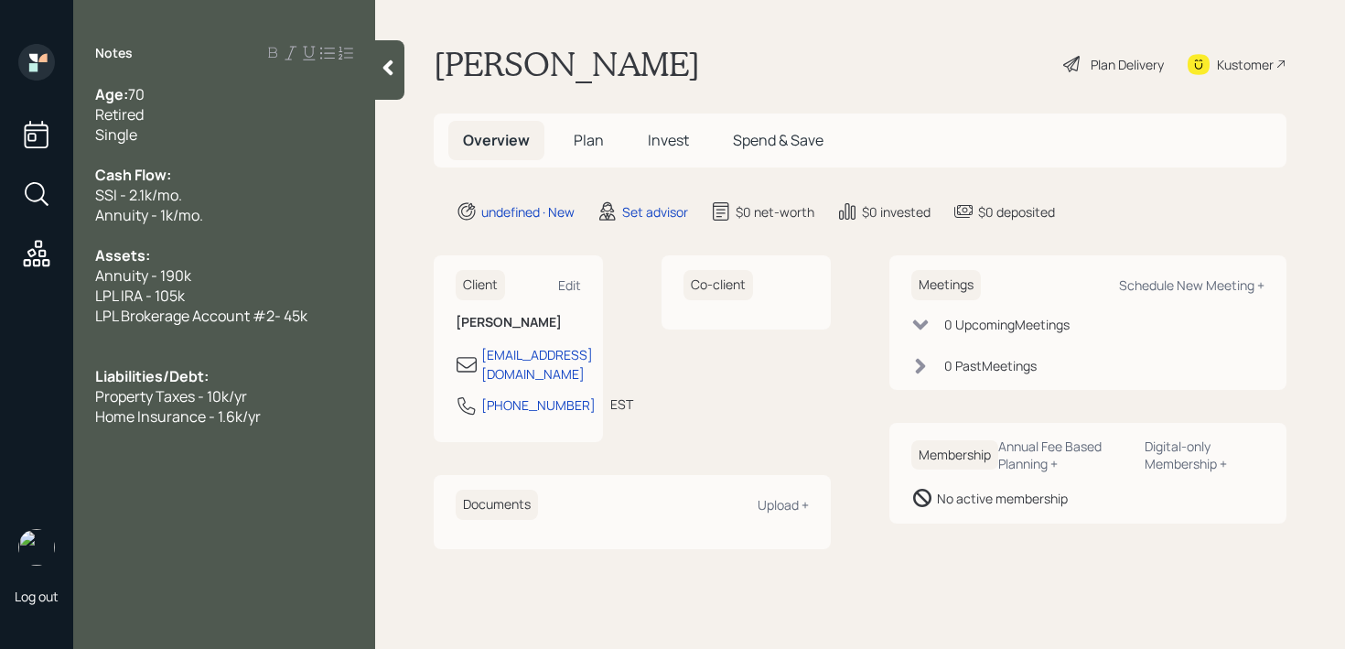
click at [1229, 70] on div "Kustomer" at bounding box center [1245, 64] width 57 height 19
click at [296, 403] on div "Property Taxes - 10k/yr" at bounding box center [224, 396] width 258 height 20
click at [294, 415] on div "Home Insurance - 1.6k/yr" at bounding box center [224, 416] width 258 height 20
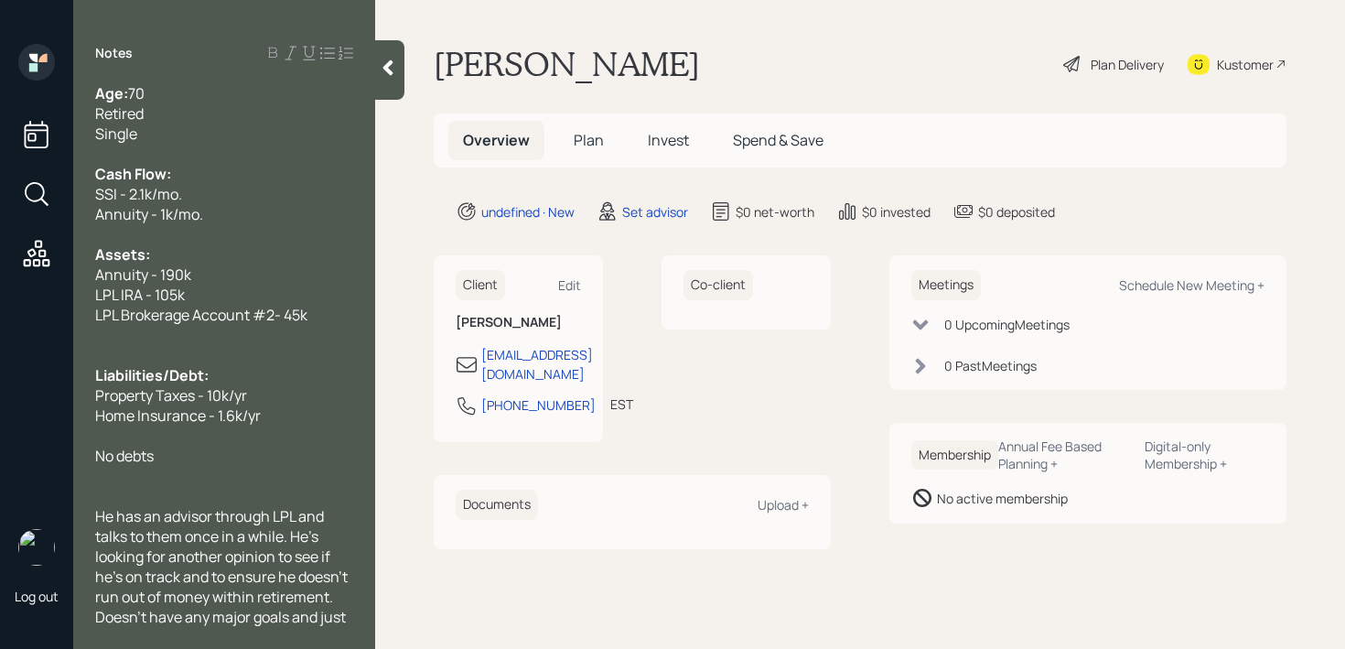
scroll to position [21, 0]
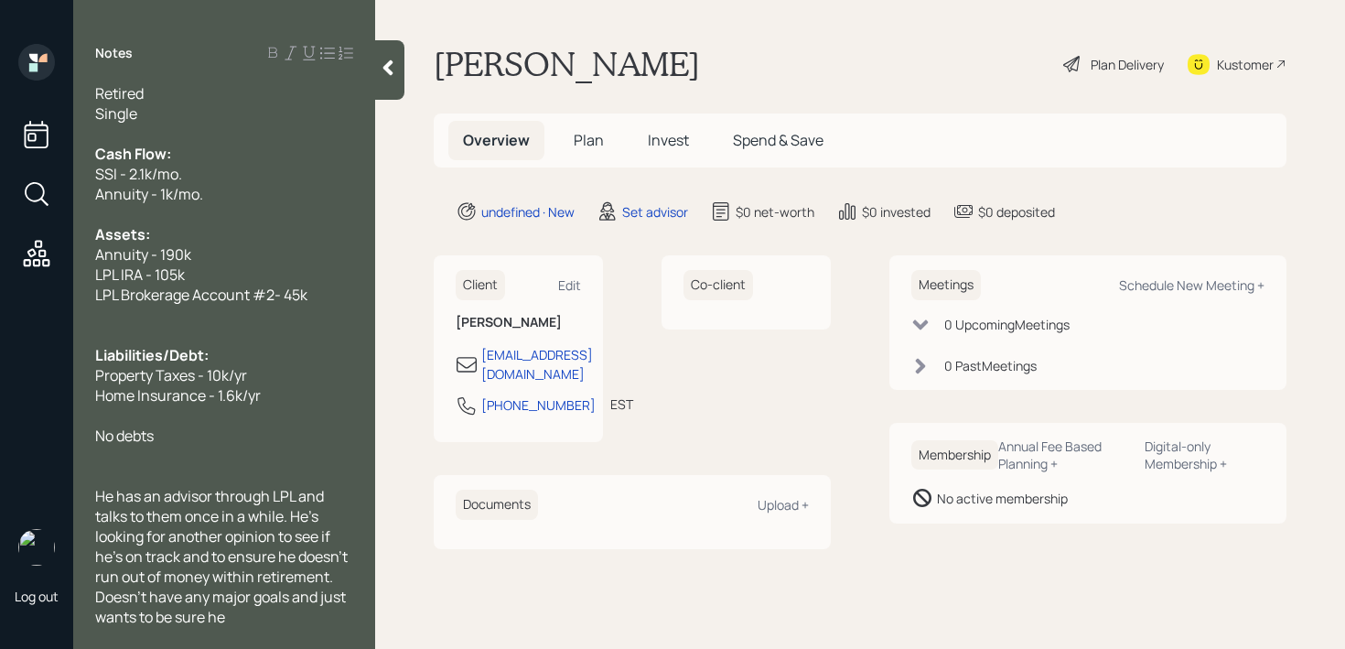
click at [266, 242] on div "Assets:" at bounding box center [224, 234] width 258 height 20
click at [266, 252] on div "Annuity - 190k" at bounding box center [224, 254] width 258 height 20
click at [274, 627] on div at bounding box center [224, 637] width 258 height 20
click at [274, 606] on span "He has an advisor through LPL and talks to them once in a while. He's looking f…" at bounding box center [222, 556] width 255 height 141
click at [274, 610] on div "He has an advisor through LPL and talks to them once in a while. He's looking f…" at bounding box center [224, 556] width 258 height 141
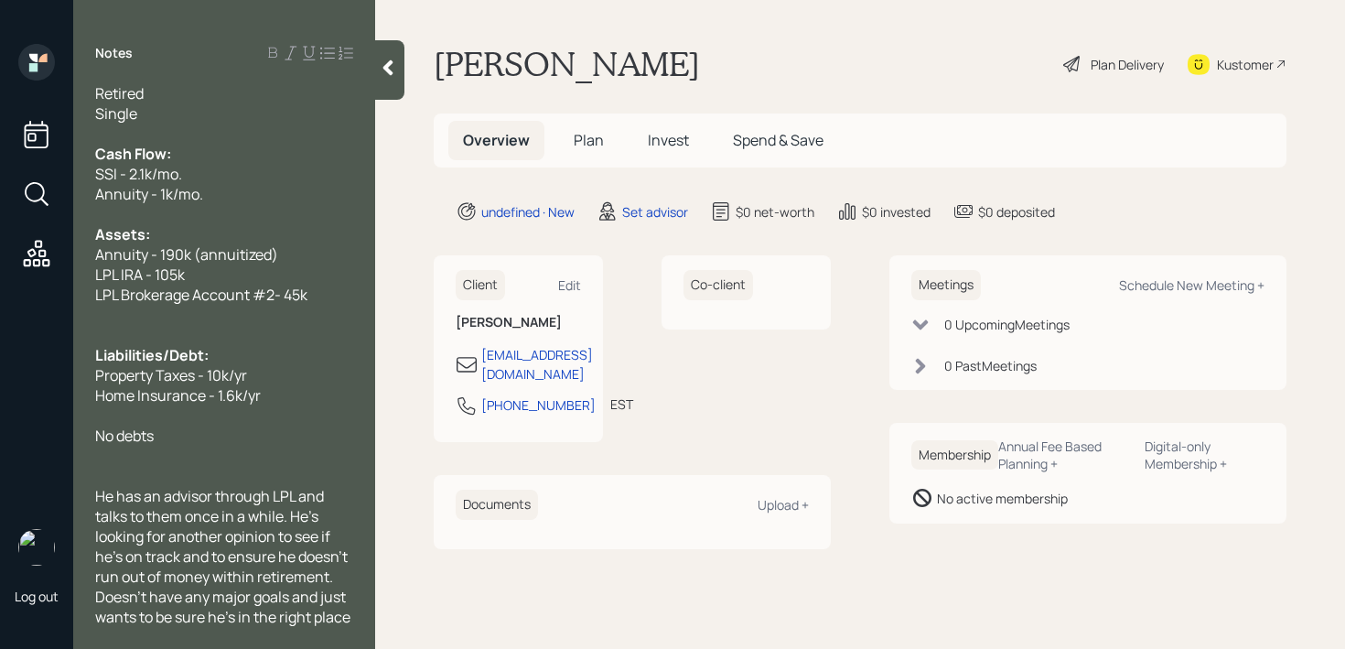
scroll to position [41, 0]
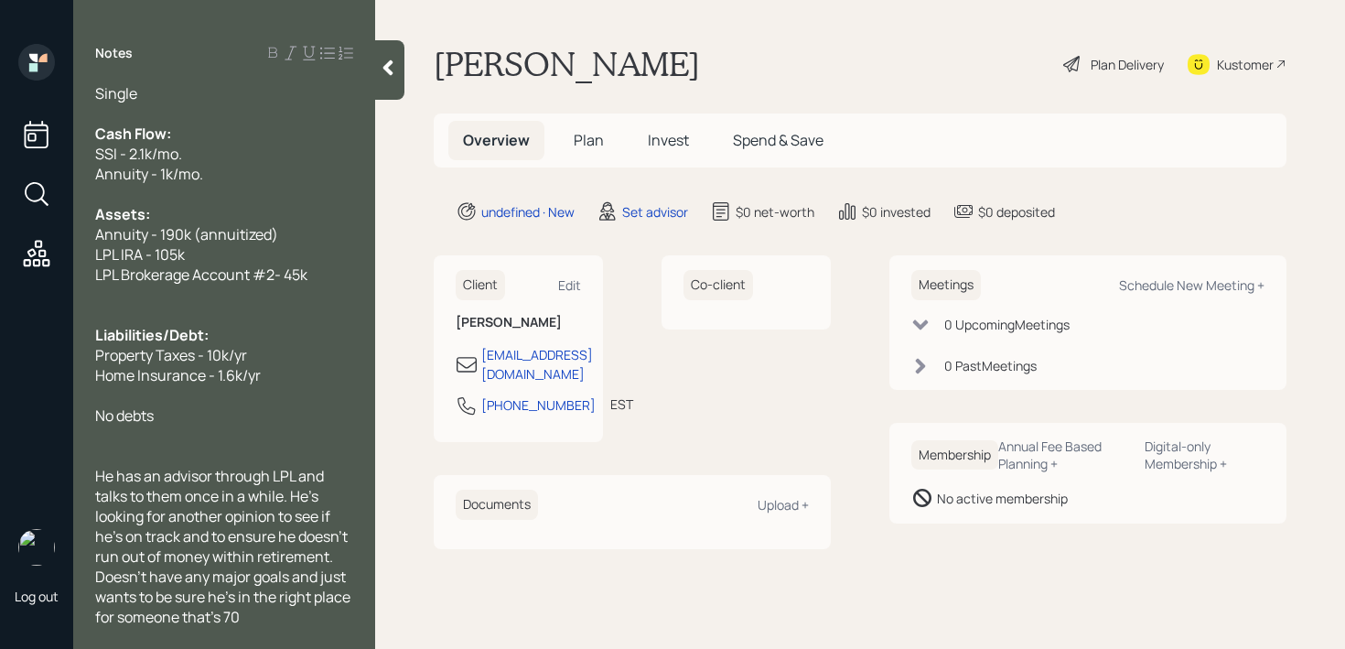
click at [230, 449] on div at bounding box center [224, 456] width 258 height 20
click at [360, 572] on div "Age: [DEMOGRAPHIC_DATA] Retired Single Cash Flow: SSI - 2.1k/mo. Annuity - 1k/m…" at bounding box center [224, 355] width 302 height 543
click at [346, 575] on span "He has an advisor through LPL and talks to them once in a while. He's looking f…" at bounding box center [224, 546] width 258 height 161
click at [389, 65] on icon at bounding box center [388, 68] width 10 height 16
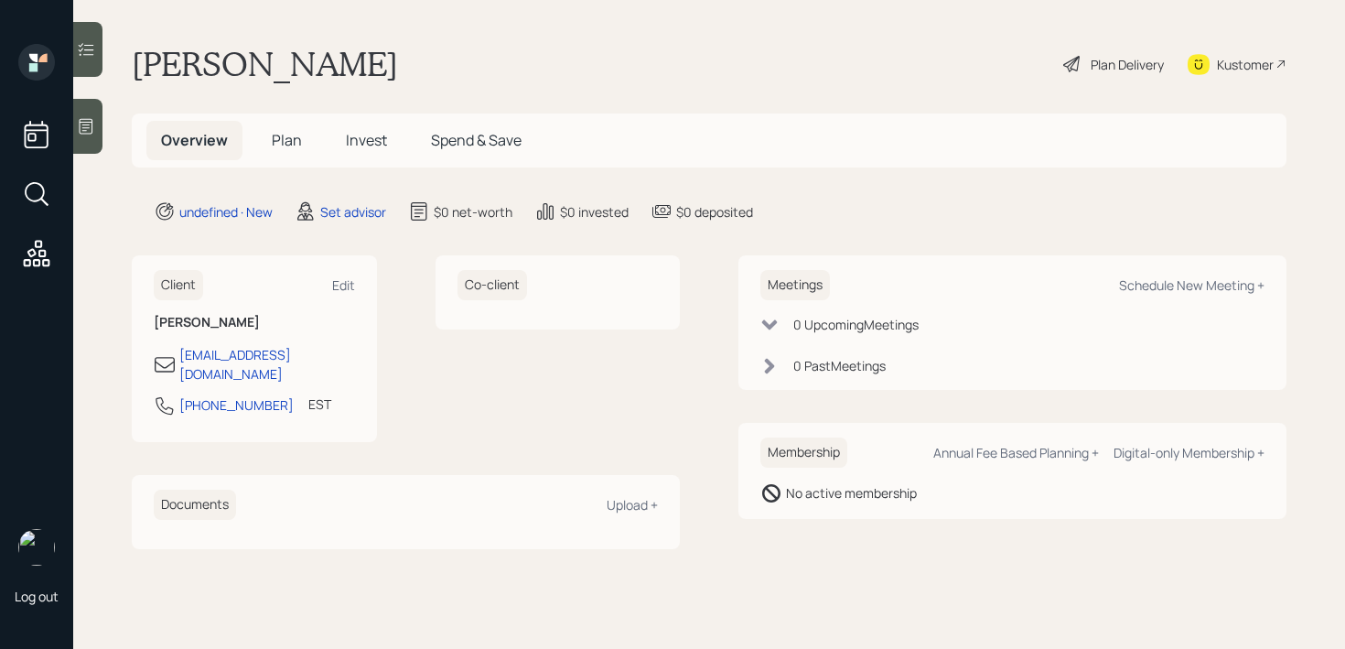
click at [491, 36] on main "[PERSON_NAME] Plan Delivery Kustomer Overview Plan Invest Spend & Save undefine…" at bounding box center [709, 324] width 1272 height 649
